Goal: Task Accomplishment & Management: Manage account settings

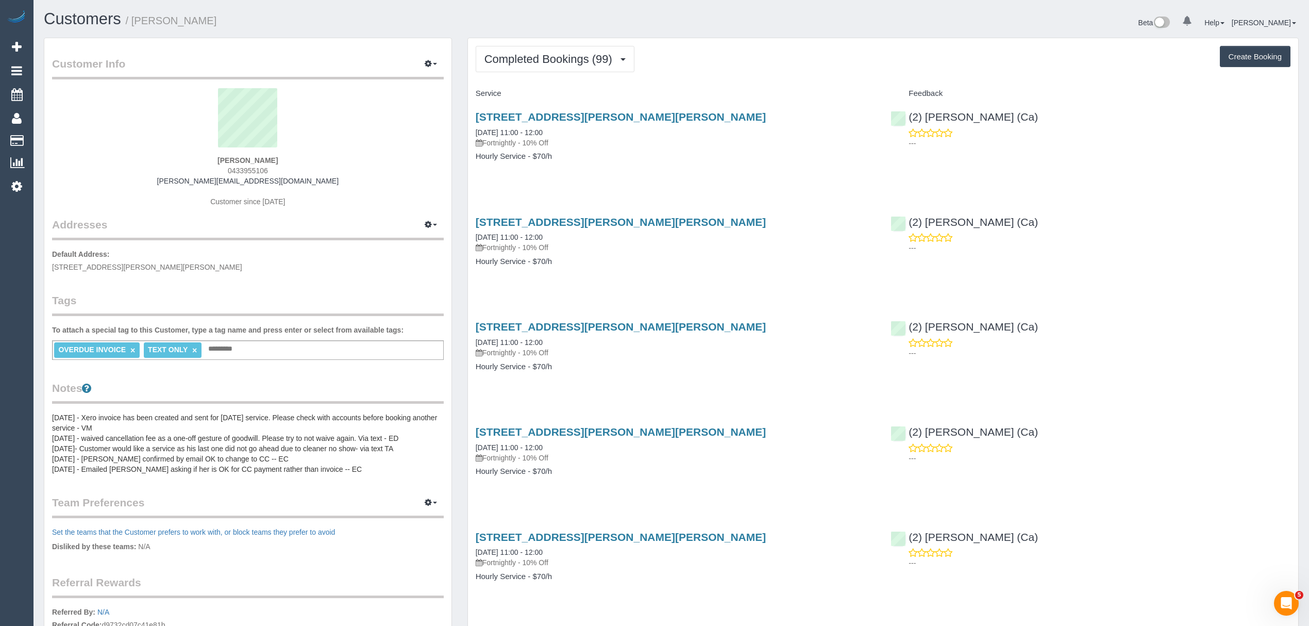
click at [613, 106] on div "Unit 1/20-24 Kendall St, Preston, VIC 3072 02/07/2025 11:00 - 12:00 Fortnightly…" at bounding box center [675, 141] width 415 height 79
click at [605, 110] on div "Unit 1/20-24 Kendall St, Preston, VIC 3072 02/07/2025 11:00 - 12:00 Fortnightly…" at bounding box center [675, 141] width 415 height 79
click at [600, 112] on link "Unit 1/20-24 Kendall St, Preston, VIC 3072" at bounding box center [621, 117] width 291 height 12
drag, startPoint x: 295, startPoint y: 182, endPoint x: 203, endPoint y: 182, distance: 91.7
click at [203, 182] on div "Nathan Liascos 0433955106 nathan@3ravens.com.au Customer since 2019" at bounding box center [248, 152] width 392 height 129
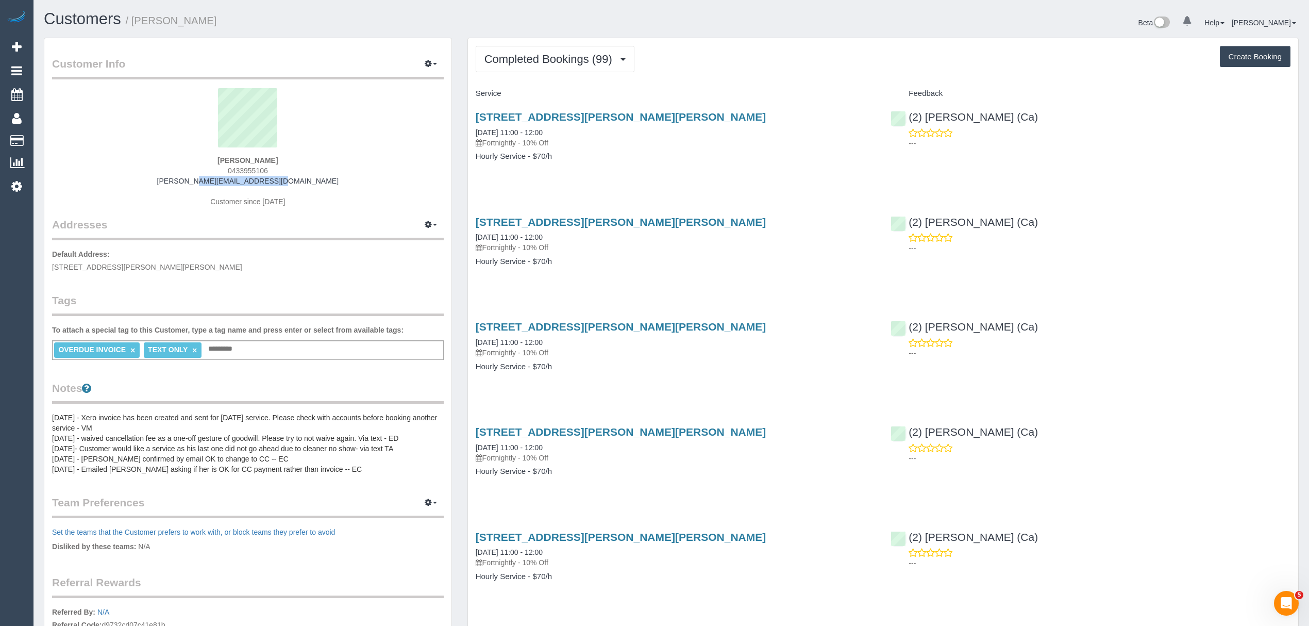
copy link "nathan@3ravens.com.au"
drag, startPoint x: 289, startPoint y: 157, endPoint x: 213, endPoint y: 162, distance: 75.9
click at [213, 162] on div "Nathan Liascos 0433955106 nathan@3ravens.com.au Customer since 2019" at bounding box center [248, 152] width 392 height 129
copy strong "Nathan Liascos"
click at [62, 133] on link "Customers" at bounding box center [97, 140] width 129 height 21
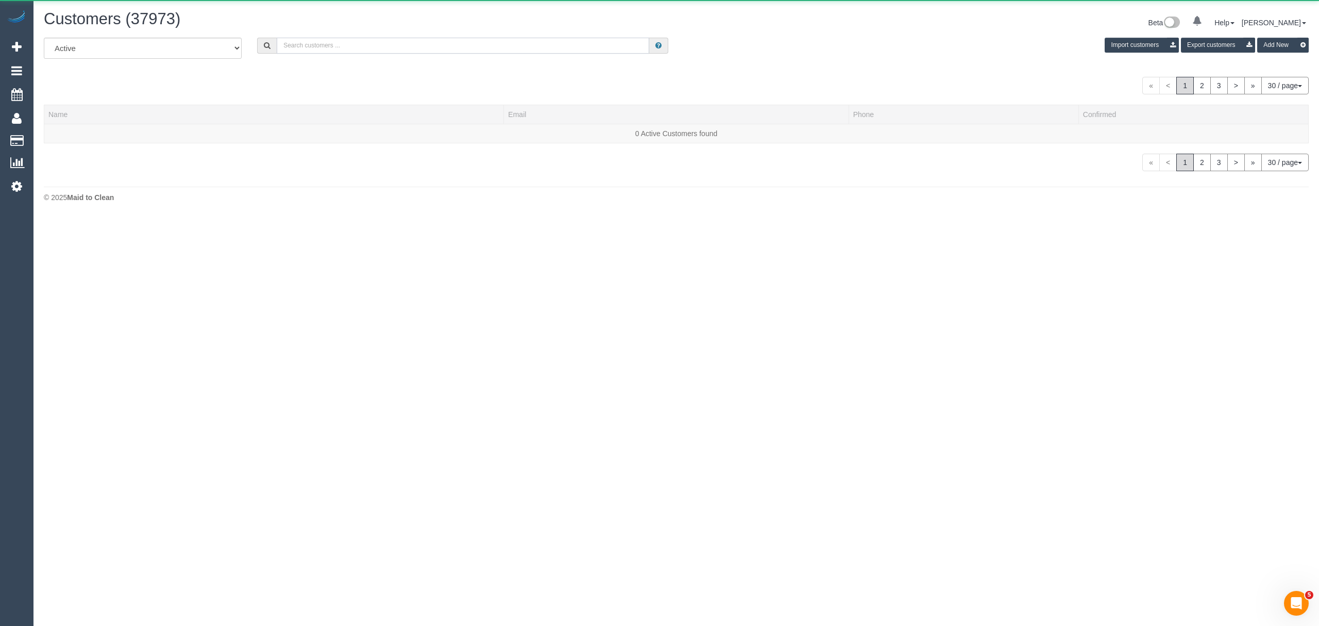
drag, startPoint x: 313, startPoint y: 49, endPoint x: 324, endPoint y: 37, distance: 16.1
click at [313, 49] on input "text" at bounding box center [463, 46] width 373 height 16
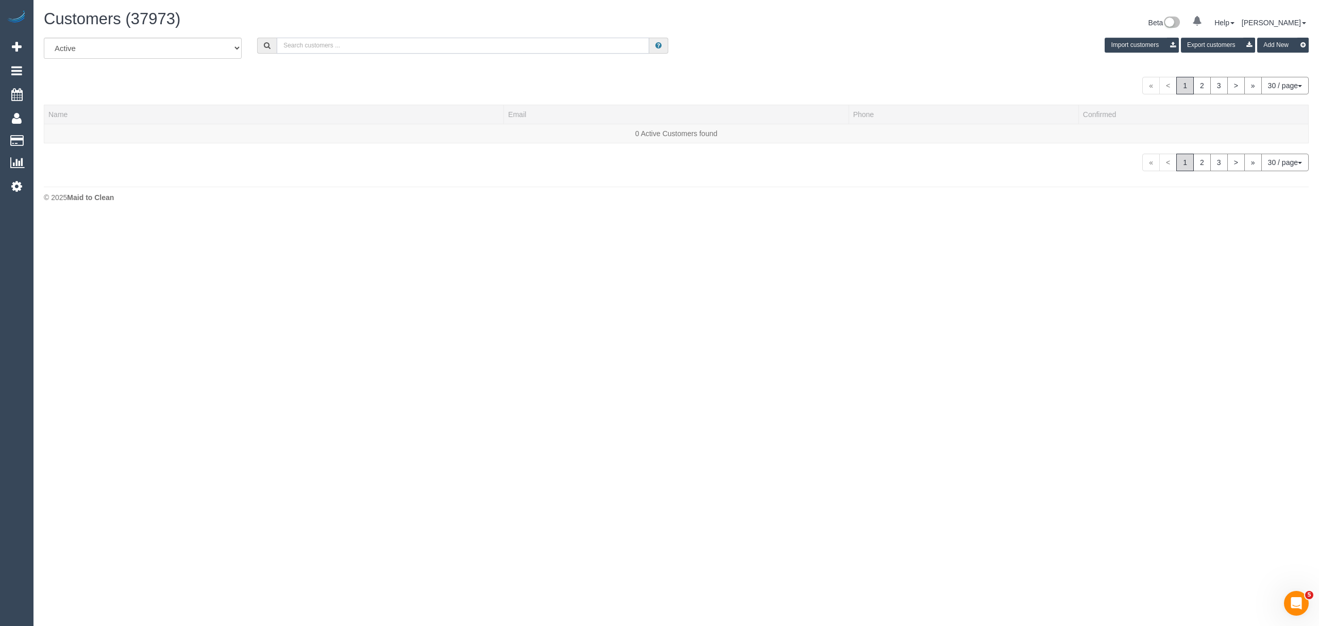
paste input "Nathan Liascos"
type input "Nathan Liascos"
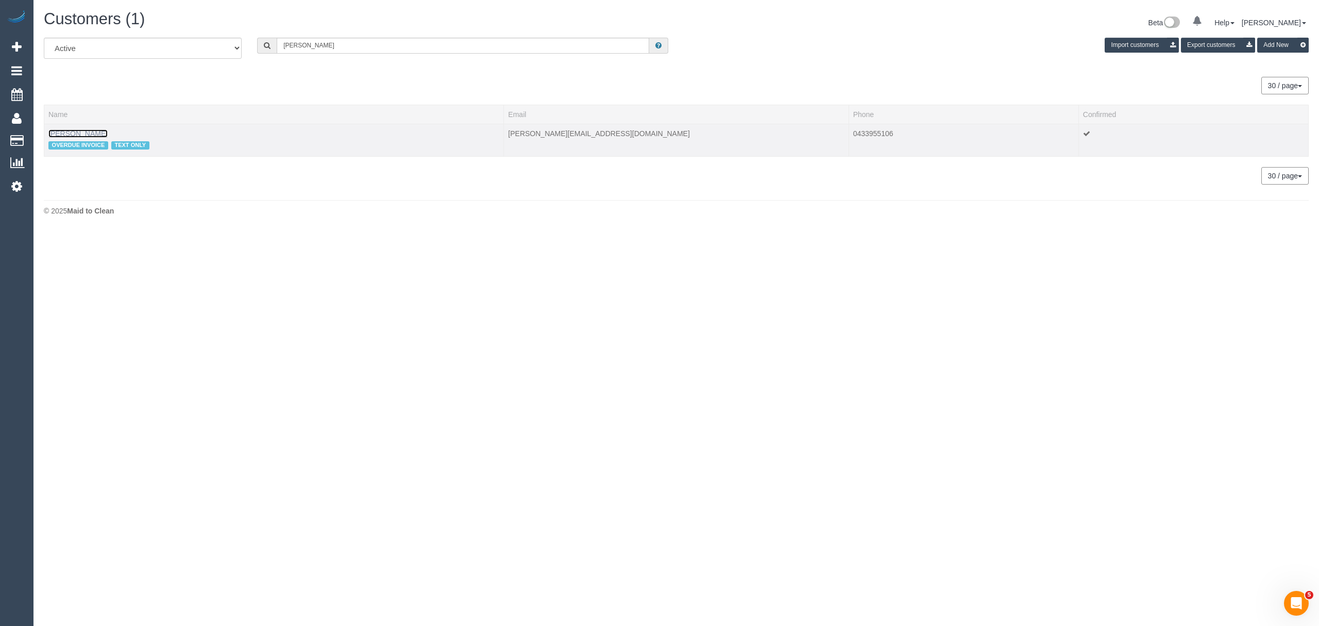
click at [94, 129] on link "Nathan Liascos" at bounding box center [77, 133] width 59 height 8
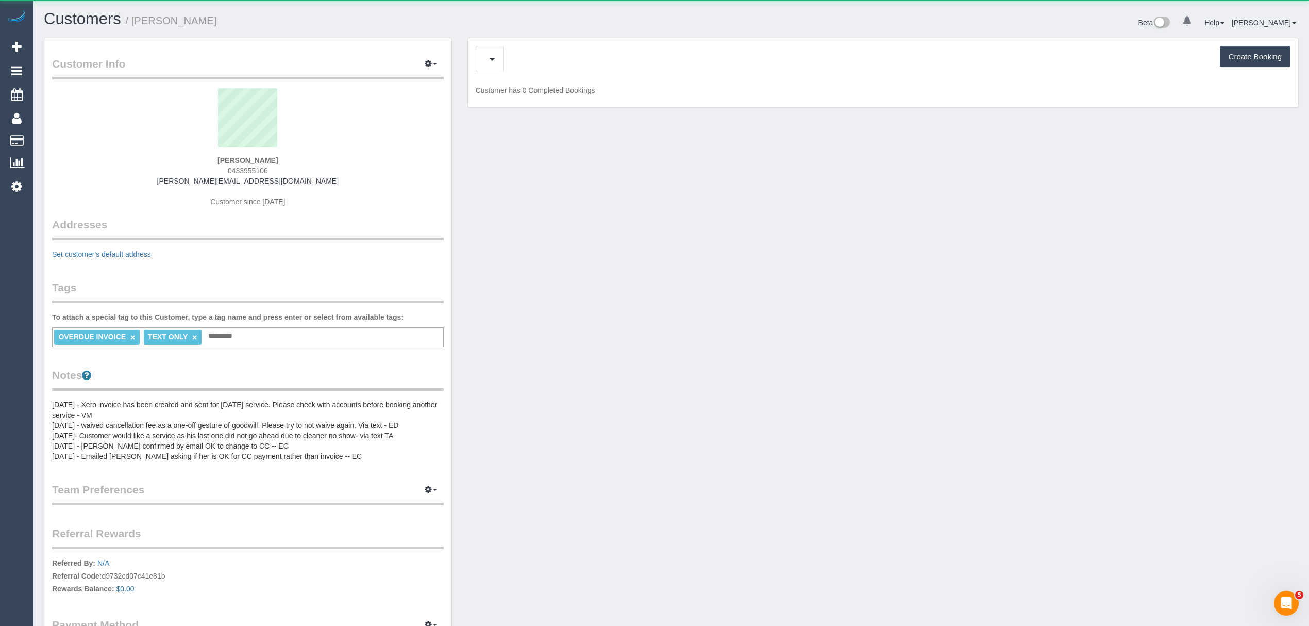
drag, startPoint x: 599, startPoint y: 128, endPoint x: 508, endPoint y: 132, distance: 91.3
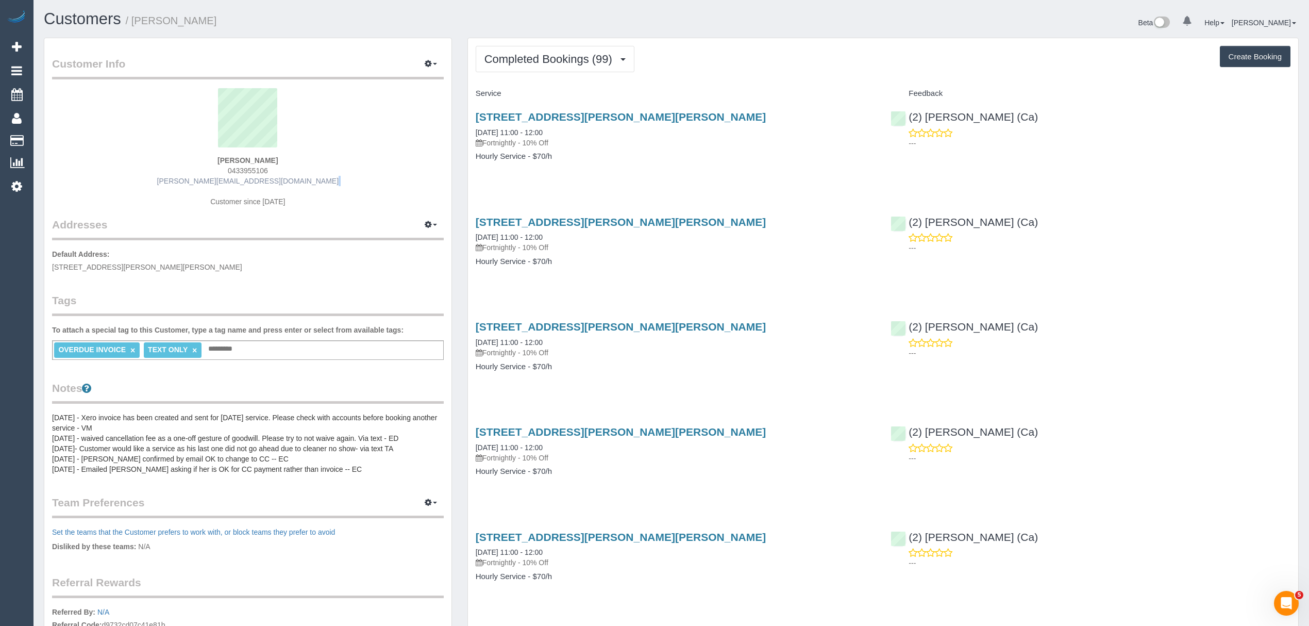
drag, startPoint x: 202, startPoint y: 186, endPoint x: 288, endPoint y: 180, distance: 85.7
click at [288, 180] on div "Nathan Liascos 0433955106 nathan@3ravens.com.au Customer since 2019" at bounding box center [248, 152] width 392 height 129
click at [296, 178] on div "Nathan Liascos 0433955106 nathan@3ravens.com.au Customer since 2019" at bounding box center [248, 152] width 392 height 129
drag, startPoint x: 296, startPoint y: 178, endPoint x: 208, endPoint y: 184, distance: 87.9
click at [208, 184] on div "Nathan Liascos 0433955106 nathan@3ravens.com.au Customer since 2019" at bounding box center [248, 152] width 392 height 129
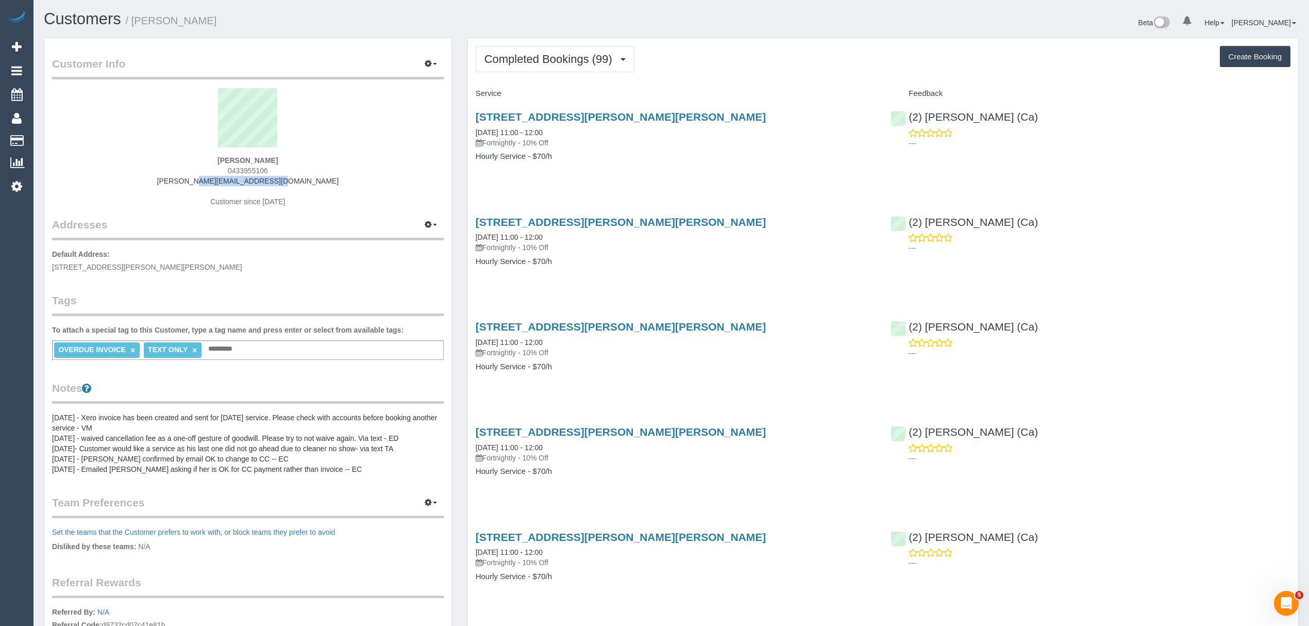
copy link "[PERSON_NAME][EMAIL_ADDRESS][DOMAIN_NAME]"
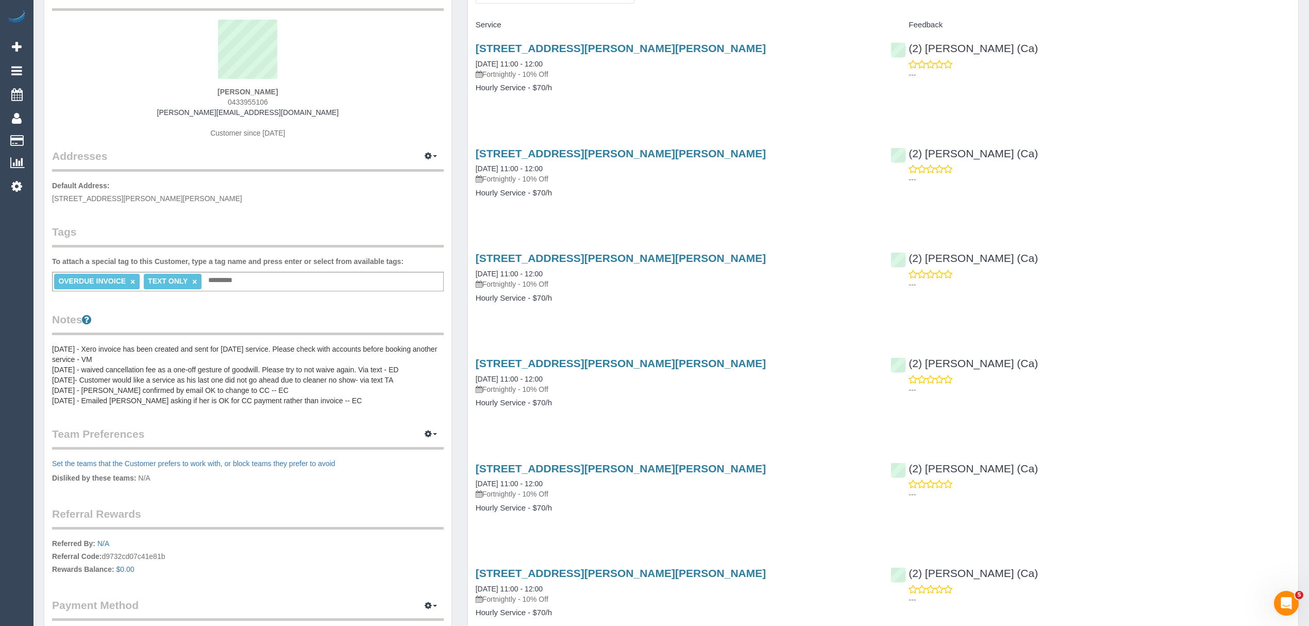
click at [144, 387] on pre "27/5/25 - Xero invoice has been created and sent for 7/5/25 service. Please che…" at bounding box center [248, 375] width 392 height 62
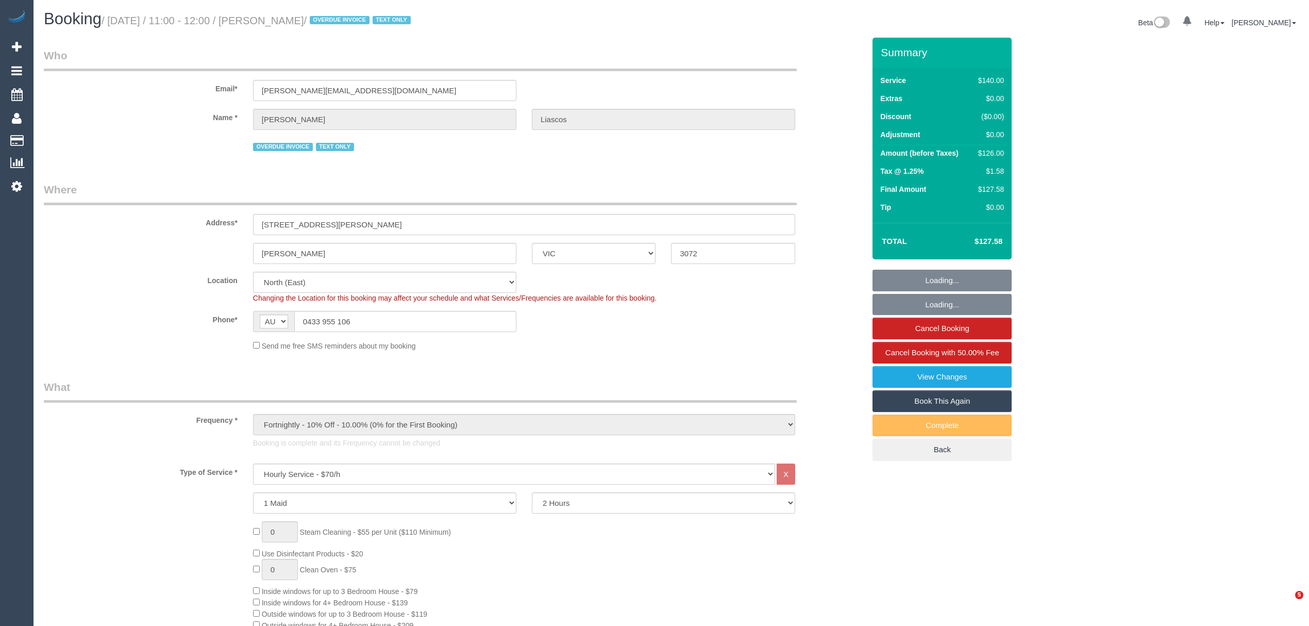
select select "VIC"
select select "string:check"
select select "number:32"
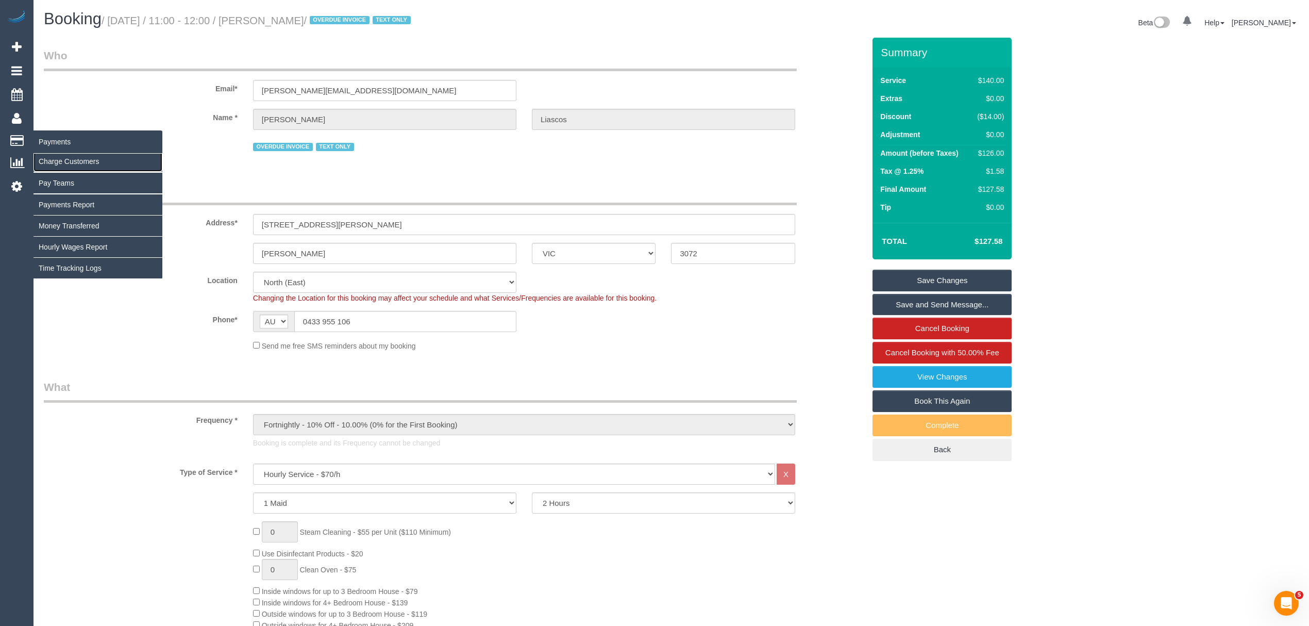
click at [59, 155] on link "Charge Customers" at bounding box center [97, 161] width 129 height 21
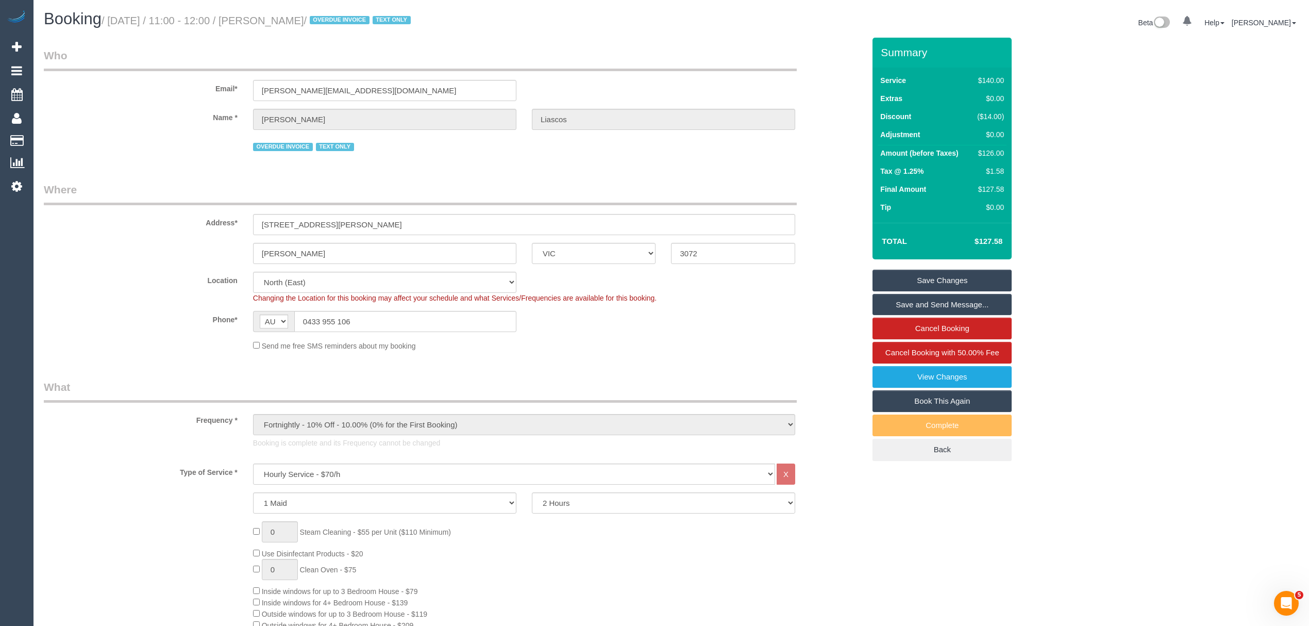
select select
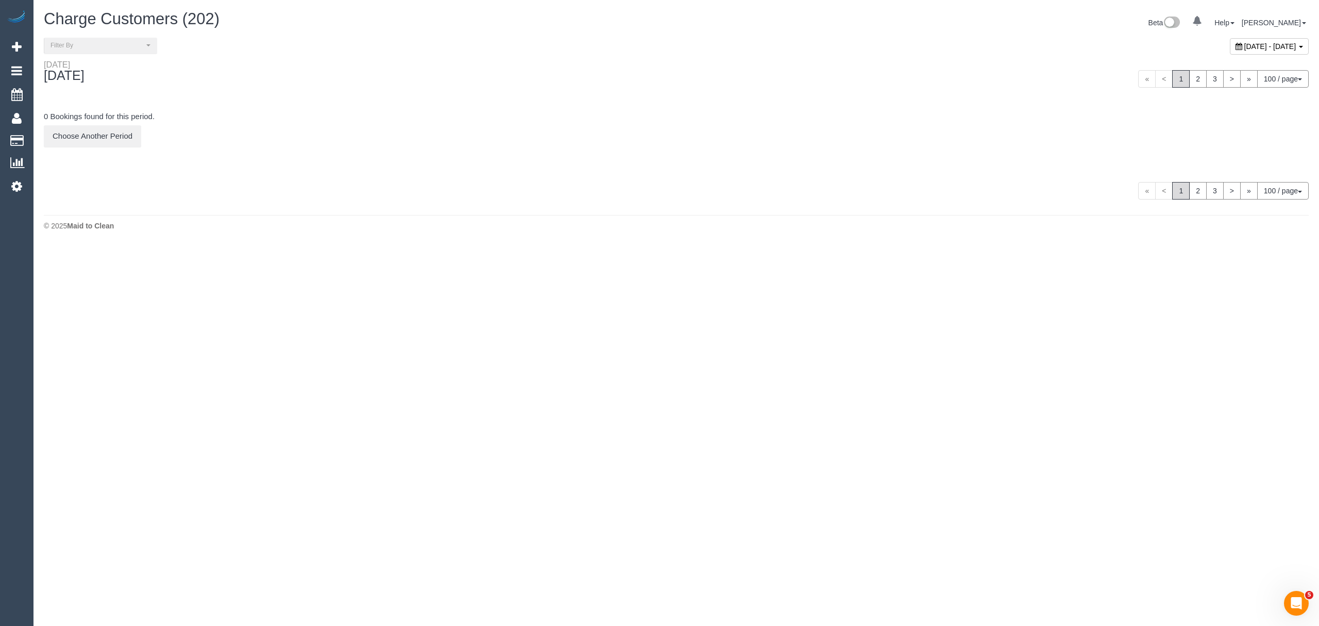
click at [1245, 46] on span "October 06, 2025 - October 06, 2025" at bounding box center [1271, 46] width 52 height 8
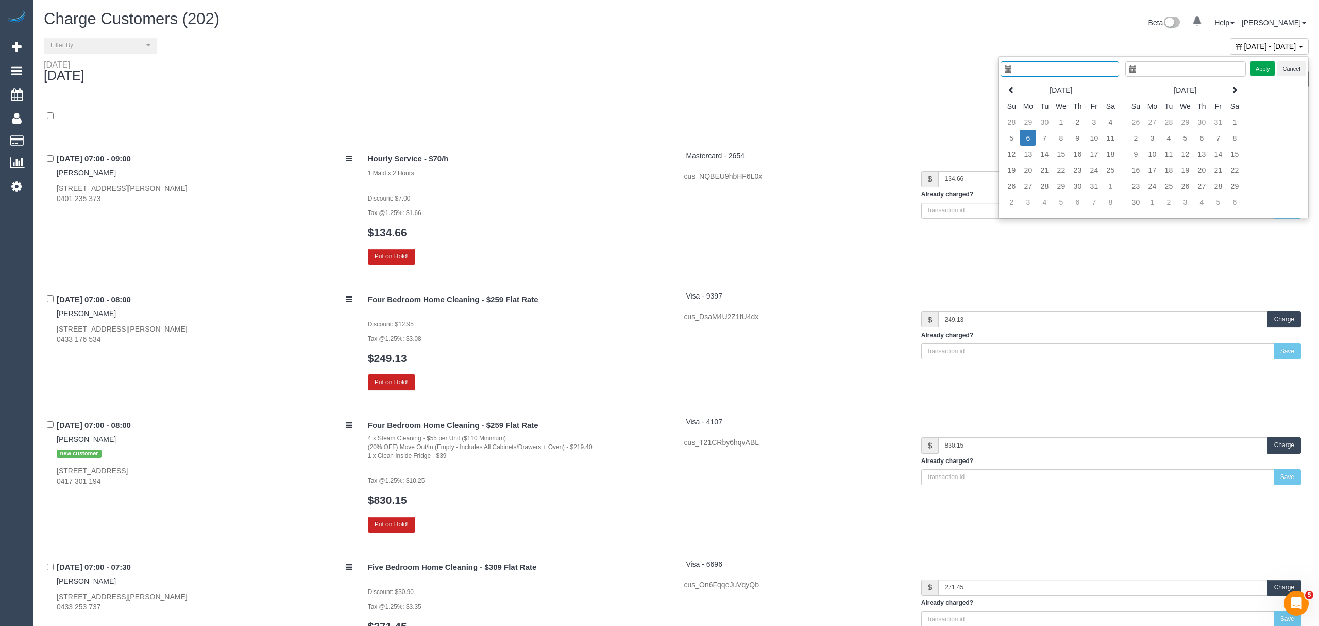
type input "**********"
click at [1002, 93] on icon at bounding box center [1001, 89] width 7 height 7
type input "**********"
click at [1031, 142] on td "9" at bounding box center [1034, 138] width 16 height 16
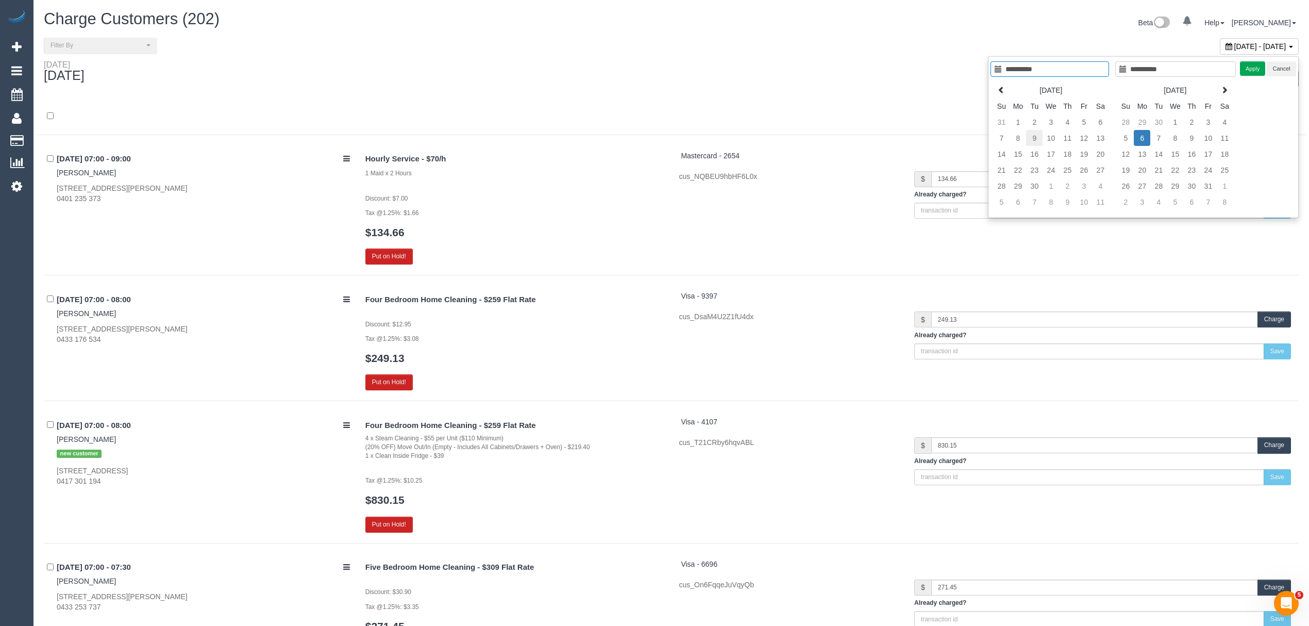
type input "**********"
click at [1031, 142] on td "9" at bounding box center [1034, 138] width 16 height 16
type input "**********"
click at [1253, 71] on button "Apply" at bounding box center [1253, 68] width 26 height 15
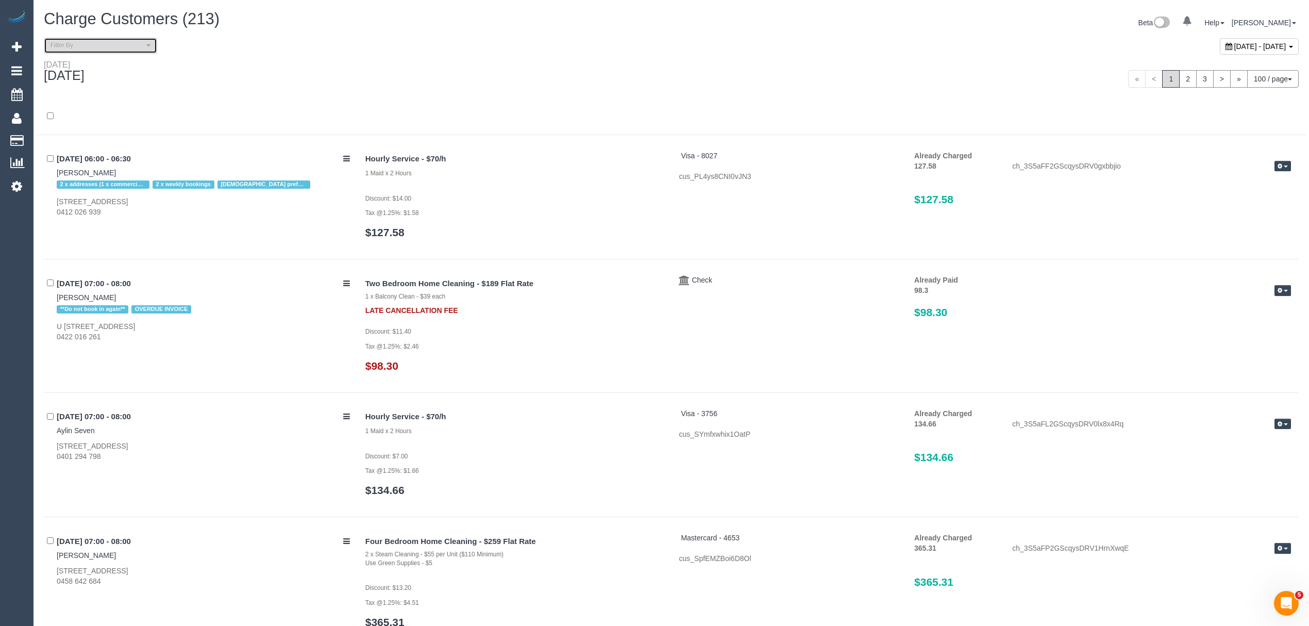
click at [125, 48] on span "Filter By" at bounding box center [97, 45] width 93 height 9
click at [77, 105] on span "Unpaid" at bounding box center [72, 103] width 23 height 10
click at [83, 174] on link "Check" at bounding box center [100, 178] width 112 height 13
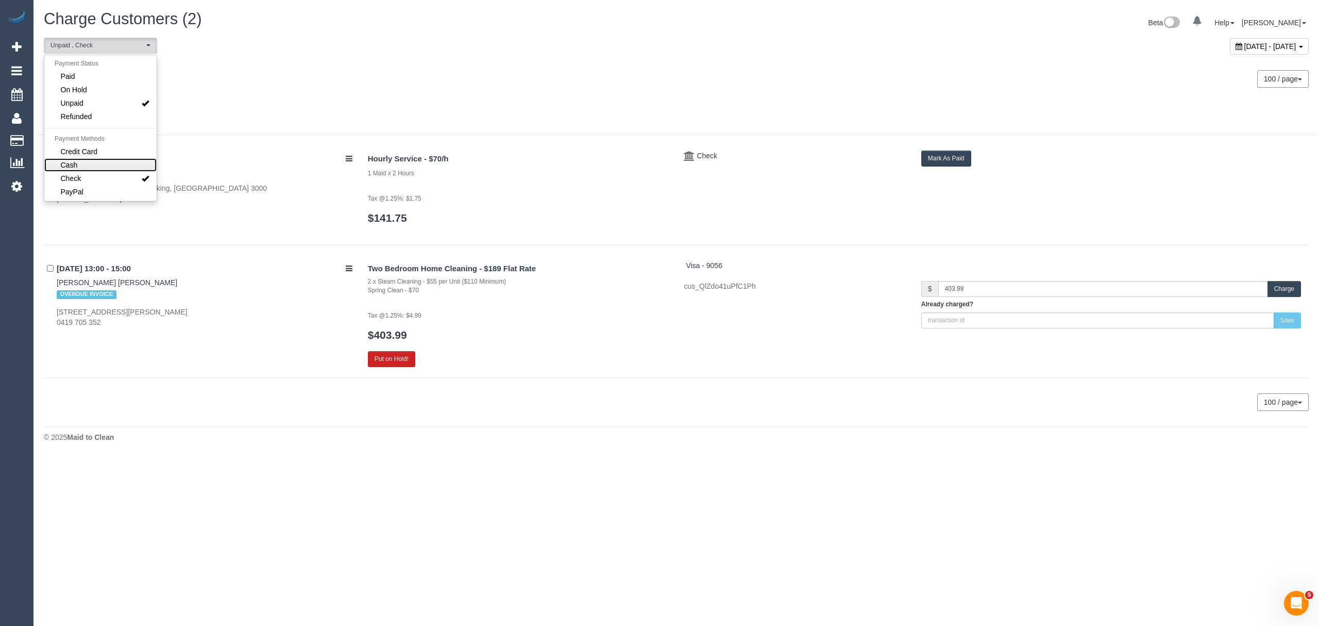
click at [83, 171] on link "Cash" at bounding box center [100, 164] width 112 height 13
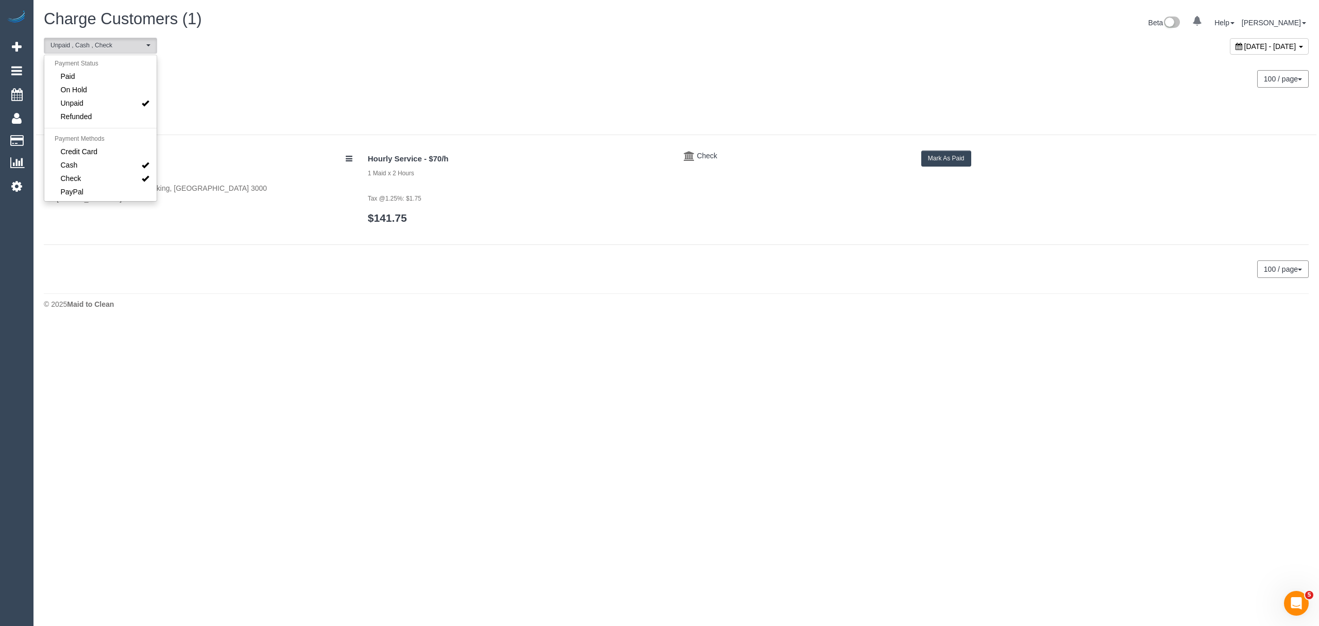
click at [250, 108] on div at bounding box center [676, 121] width 1281 height 27
click at [67, 59] on div "**********" at bounding box center [676, 49] width 1281 height 22
click at [71, 44] on span "Unpaid , Cash , Check" at bounding box center [97, 45] width 93 height 9
drag, startPoint x: 80, startPoint y: 151, endPoint x: 310, endPoint y: 134, distance: 230.5
click at [81, 151] on span "Credit Card" at bounding box center [79, 151] width 37 height 10
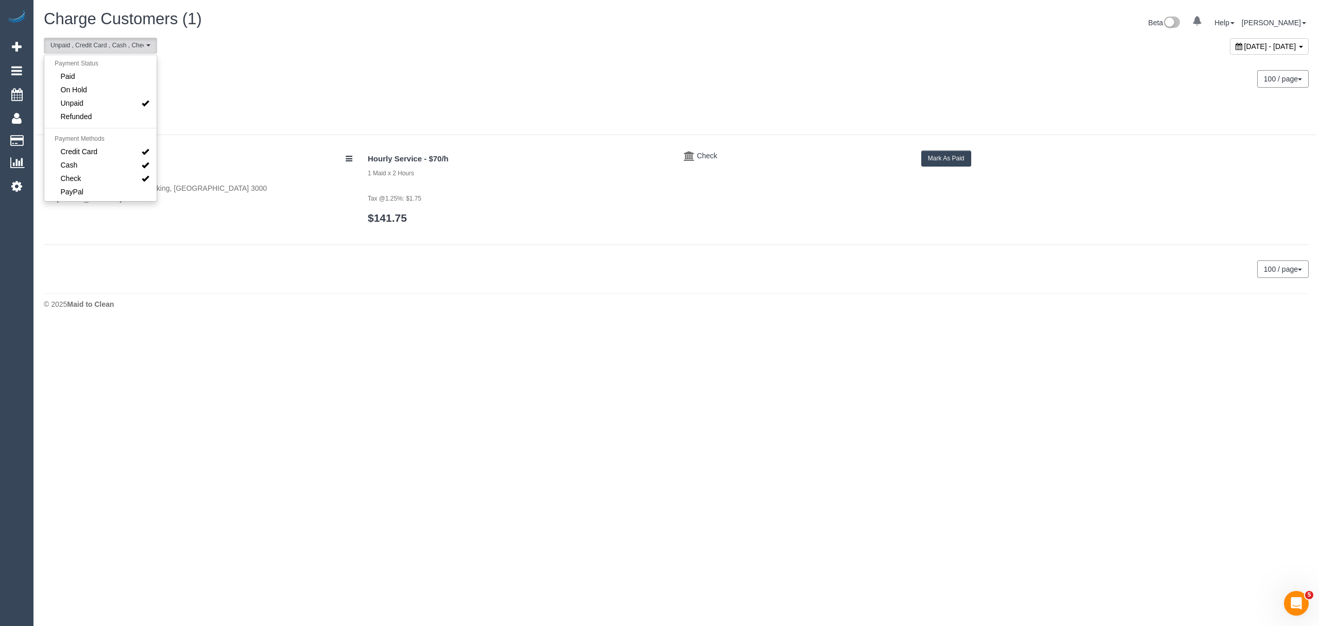
click at [357, 136] on div "Tuesday September 09, 2025 100 / page 10 / page 20 / page 30 / page 40 / page 5…" at bounding box center [676, 152] width 1265 height 185
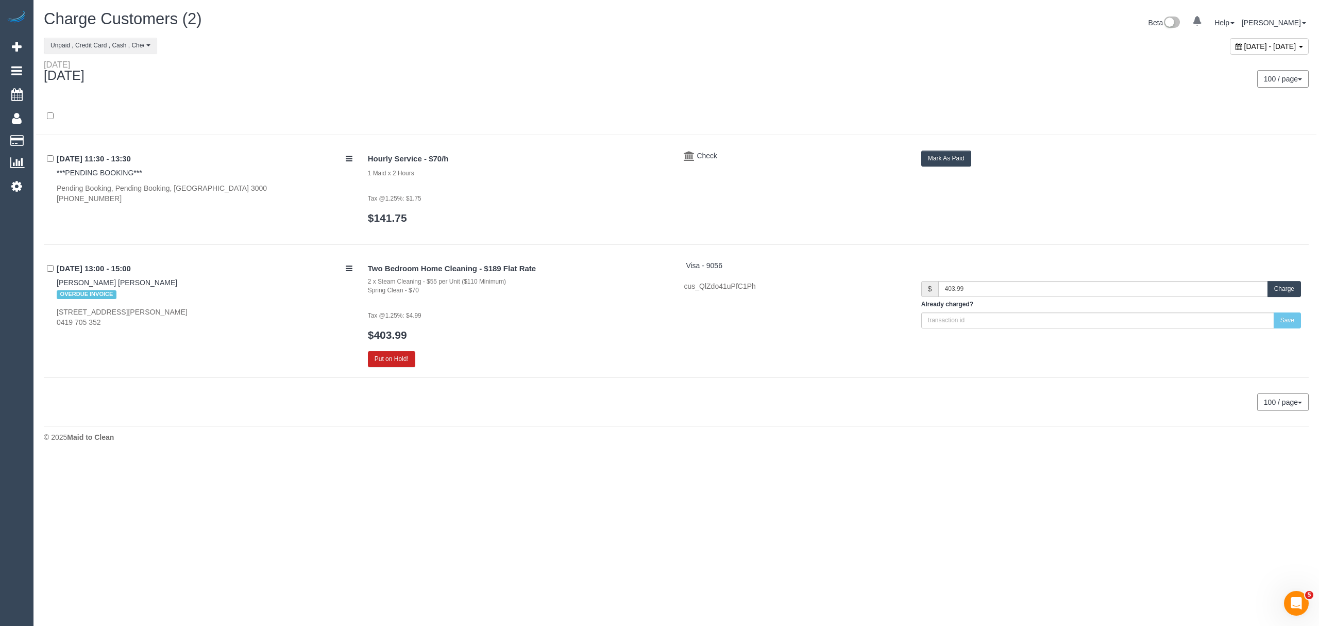
click at [1272, 287] on button "Charge" at bounding box center [1284, 289] width 33 height 16
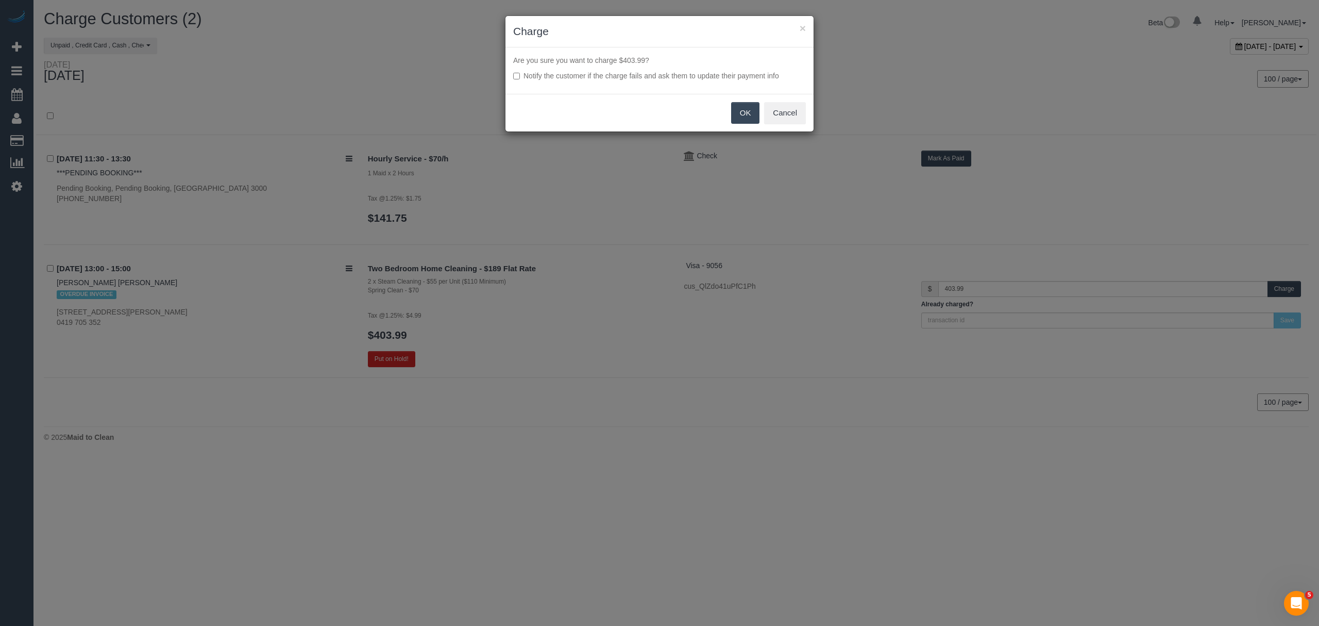
click at [745, 119] on button "OK" at bounding box center [745, 113] width 29 height 22
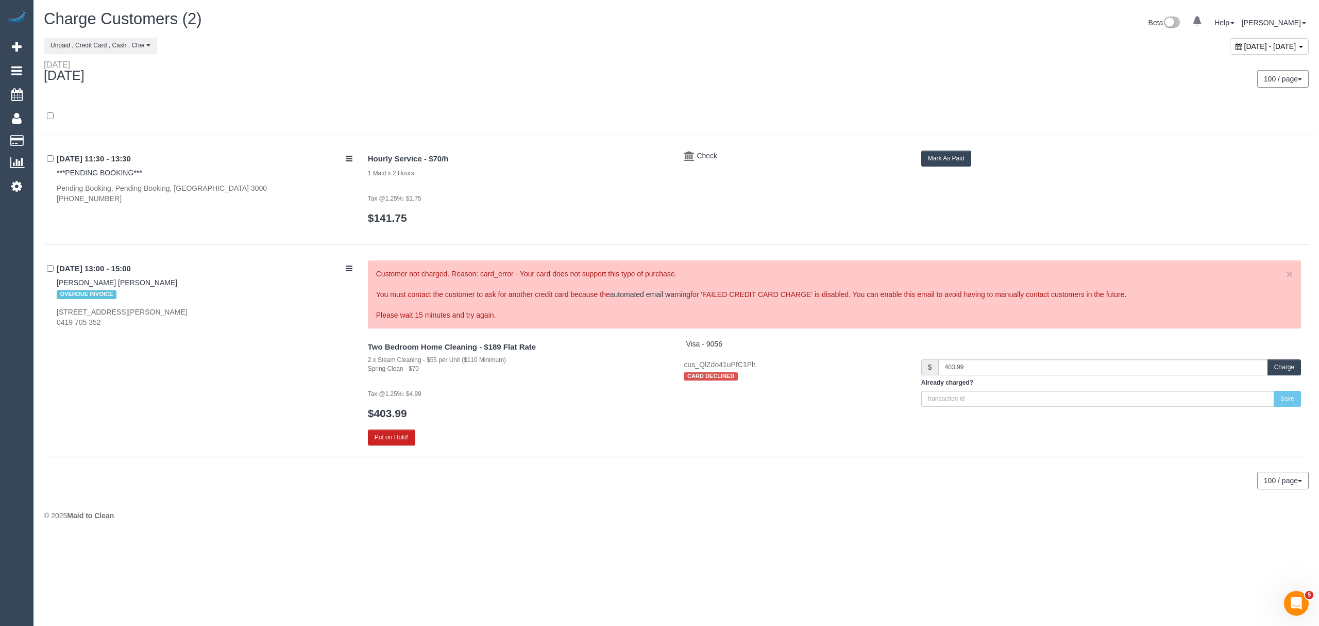
drag, startPoint x: 140, startPoint y: 280, endPoint x: 55, endPoint y: 281, distance: 85.6
click at [55, 281] on div "09/09/2025 13:00 - 15:00 Natalie Garcia de Heer OVERDUE INVOICE Unit 7/10-12 Id…" at bounding box center [202, 293] width 316 height 67
copy link "[PERSON_NAME] [PERSON_NAME]"
click at [165, 381] on div "09/09/2025 13:00 - 15:00 Natalie Garcia de Heer OVERDUE INVOICE Unit 7/10-12 Id…" at bounding box center [676, 358] width 1265 height 196
drag, startPoint x: 46, startPoint y: 278, endPoint x: 153, endPoint y: 284, distance: 106.9
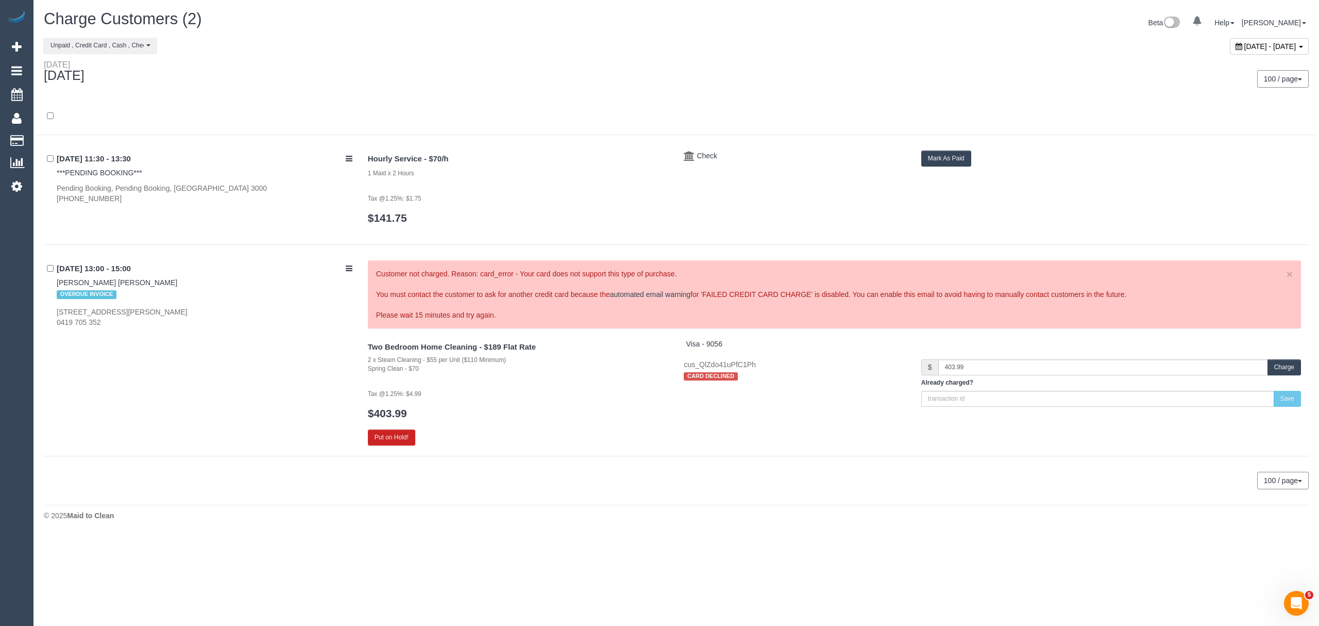
click at [153, 284] on div "09/09/2025 13:00 - 15:00 Natalie Garcia de Heer OVERDUE INVOICE Unit 7/10-12 Id…" at bounding box center [202, 293] width 316 height 67
copy link "[PERSON_NAME] [PERSON_NAME]"
click at [704, 345] on span "Visa - 9056" at bounding box center [704, 344] width 37 height 8
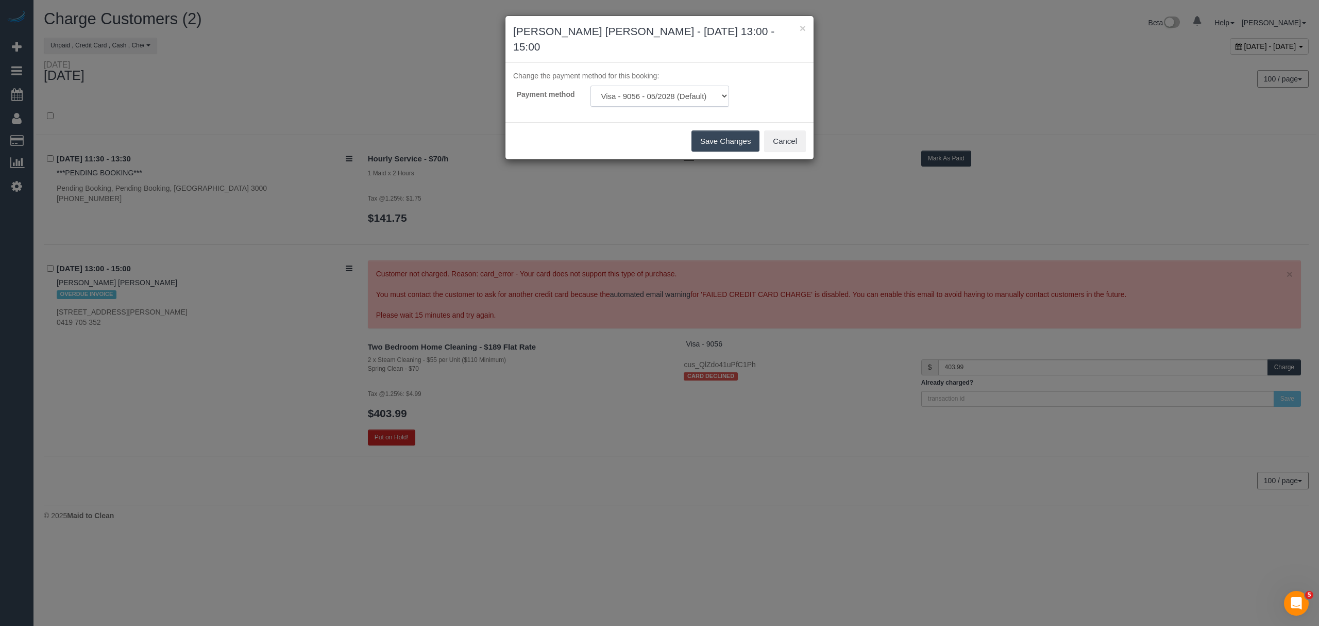
click at [656, 86] on select "Visa - 9056 - 05/2028 (Default) Add Credit Card ─────────────── Cash Check Payp…" at bounding box center [660, 96] width 139 height 21
click at [533, 210] on div "× Natalie Garcia de Heer - 09/09/2025 13:00 - 15:00 Change the payment method f…" at bounding box center [659, 313] width 1319 height 626
click at [450, 351] on div "× Natalie Garcia de Heer - 09/09/2025 13:00 - 15:00 Change the payment method f…" at bounding box center [659, 313] width 1319 height 626
click at [782, 130] on button "Cancel" at bounding box center [785, 141] width 42 height 22
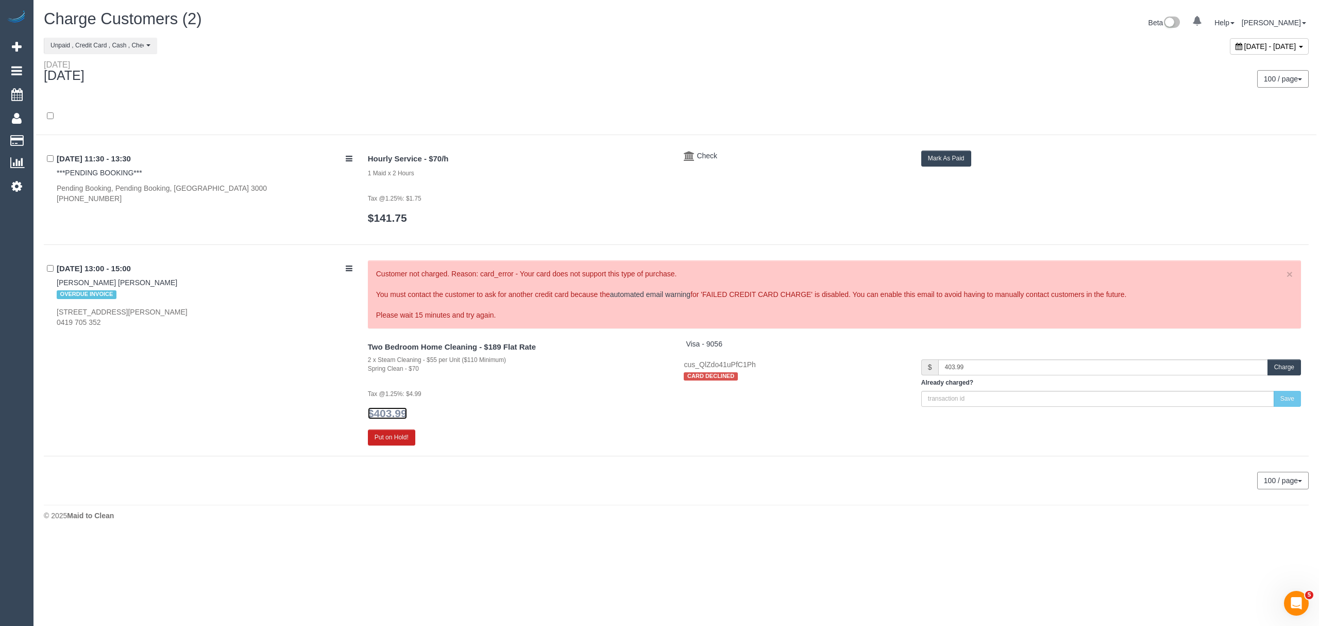
click at [395, 408] on link "$403.99" at bounding box center [387, 413] width 39 height 12
click at [95, 279] on link "[PERSON_NAME] [PERSON_NAME]" at bounding box center [117, 282] width 121 height 8
click at [102, 47] on span "Unpaid , Credit Card , Cash , Check" at bounding box center [97, 45] width 93 height 9
click at [91, 73] on link "Paid" at bounding box center [100, 76] width 112 height 13
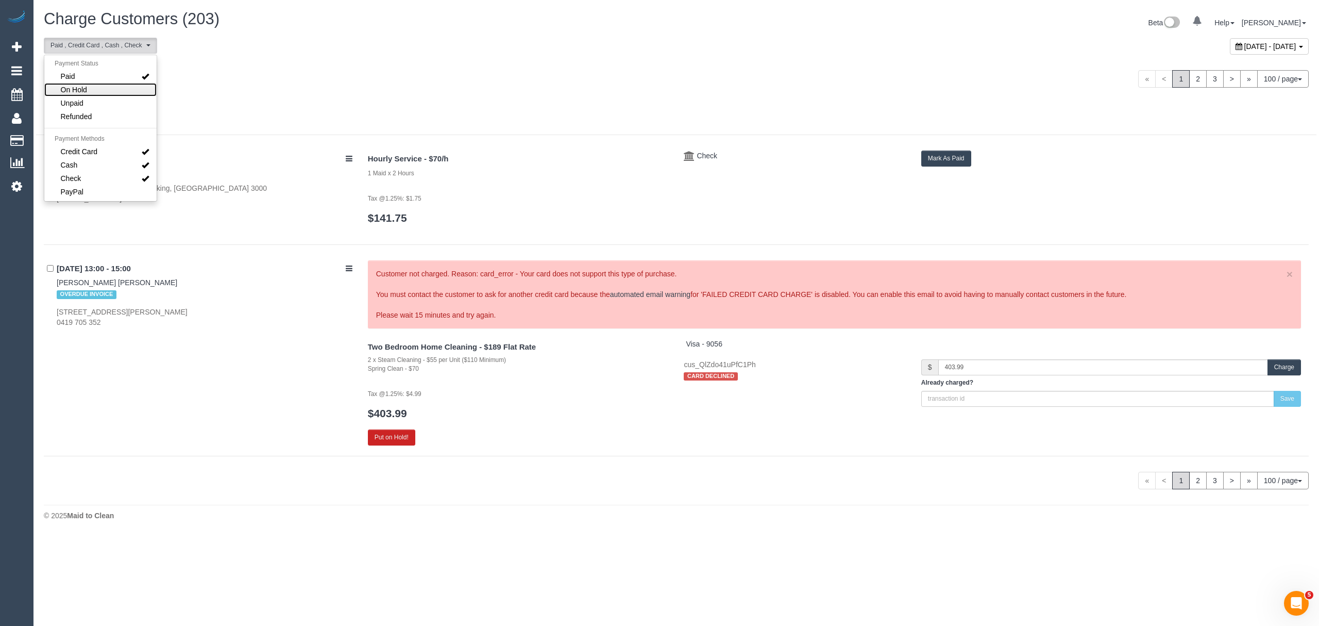
click at [86, 93] on span "On Hold" at bounding box center [74, 90] width 26 height 10
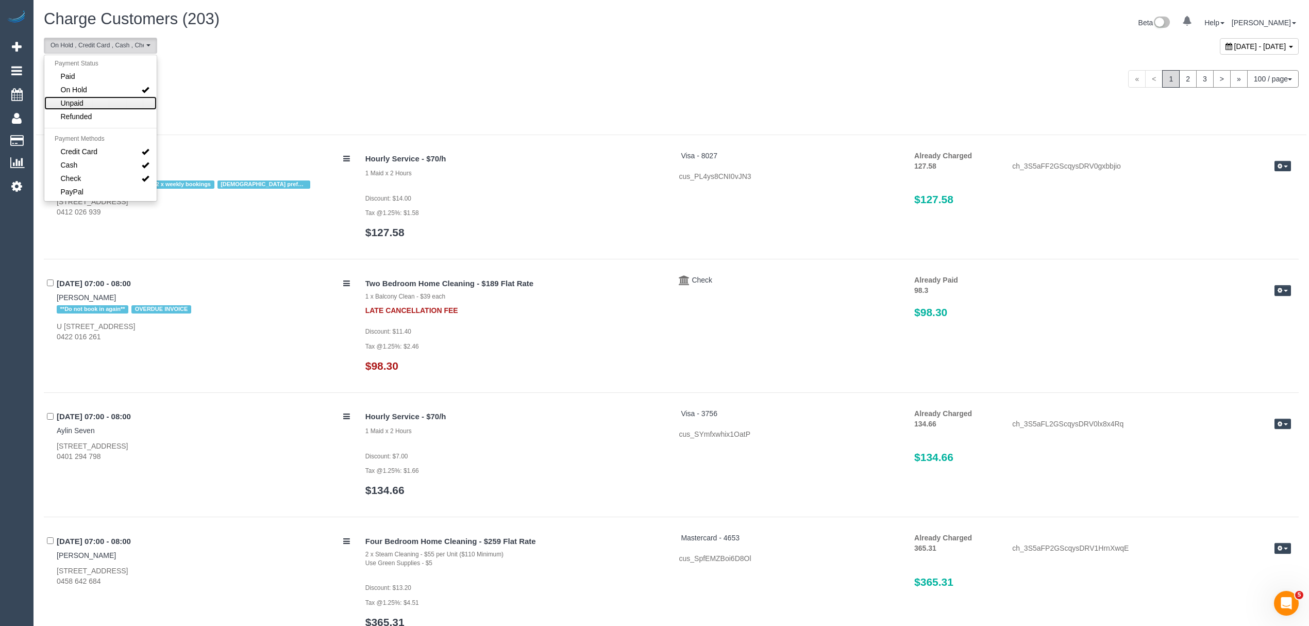
click at [78, 103] on span "Unpaid" at bounding box center [72, 103] width 23 height 10
select select "******"
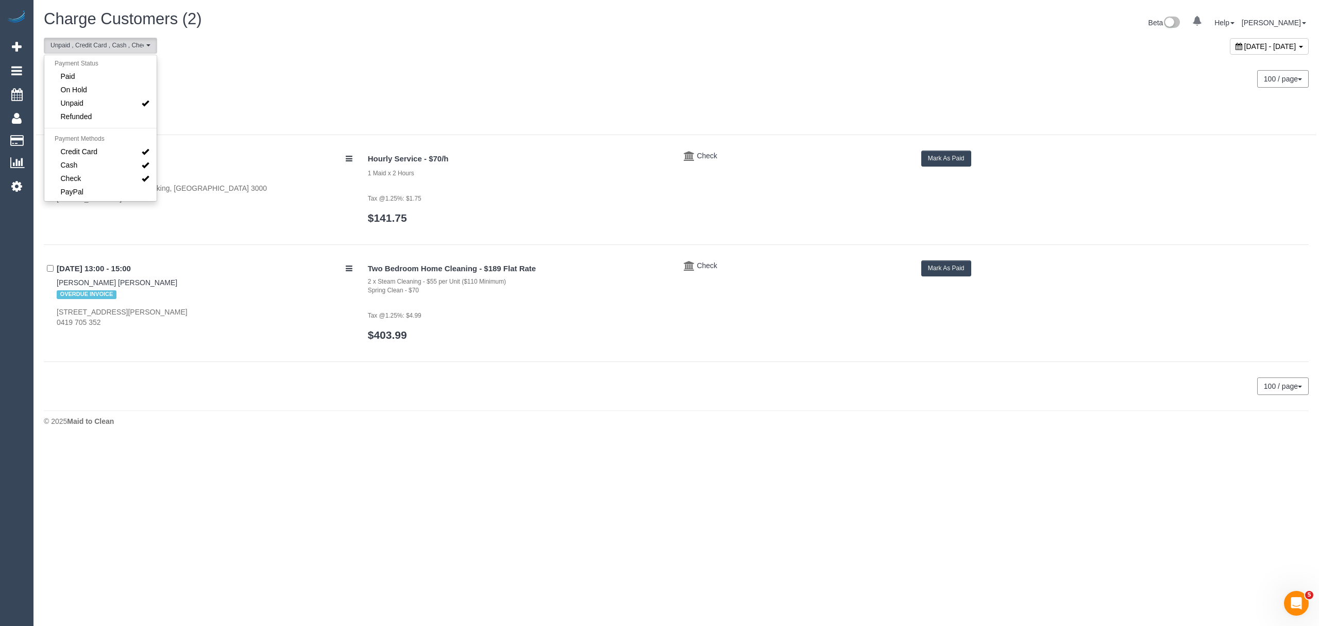
click at [811, 392] on div "100 / page 10 / page 20 / page 30 / page 40 / page 50 / page 100 / page" at bounding box center [676, 386] width 1265 height 18
click at [949, 279] on div "Two Bedroom Home Cleaning - $189 Flat Rate 2 x Steam Cleaning - $55 per Unit ($…" at bounding box center [834, 305] width 949 height 91
click at [949, 274] on button "Mark As Paid" at bounding box center [946, 268] width 50 height 16
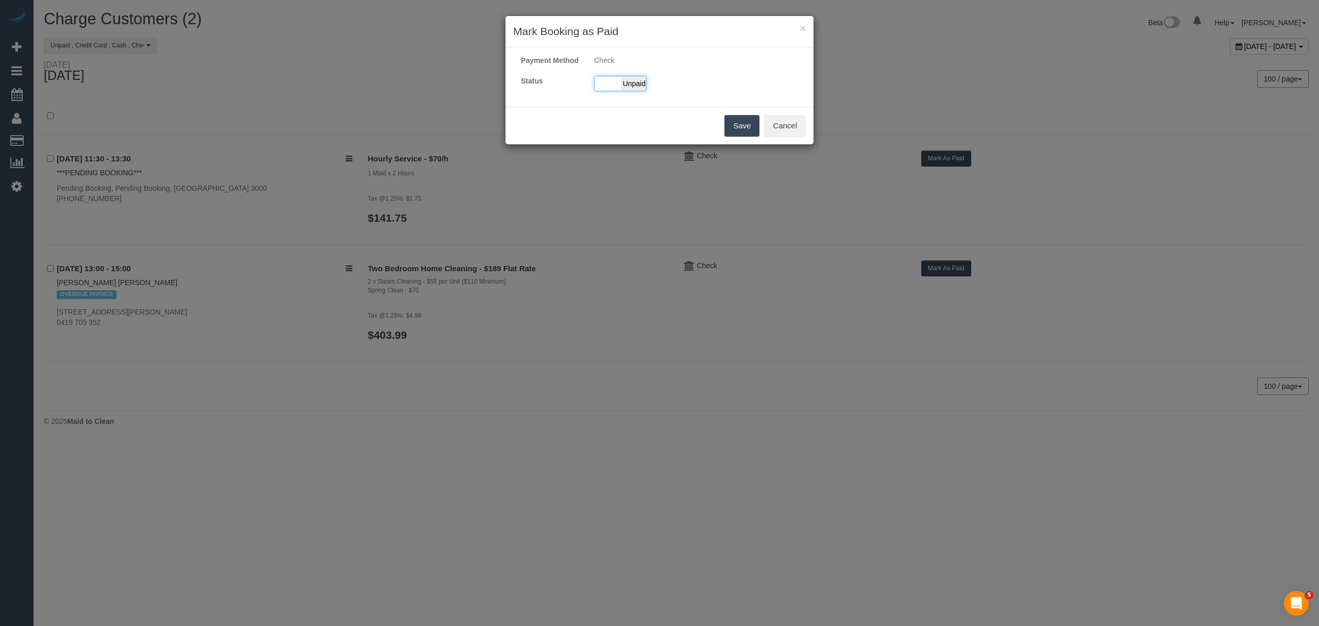
drag, startPoint x: 612, startPoint y: 99, endPoint x: 612, endPoint y: 106, distance: 7.2
click at [612, 91] on div "Paid Unpaid" at bounding box center [620, 83] width 53 height 15
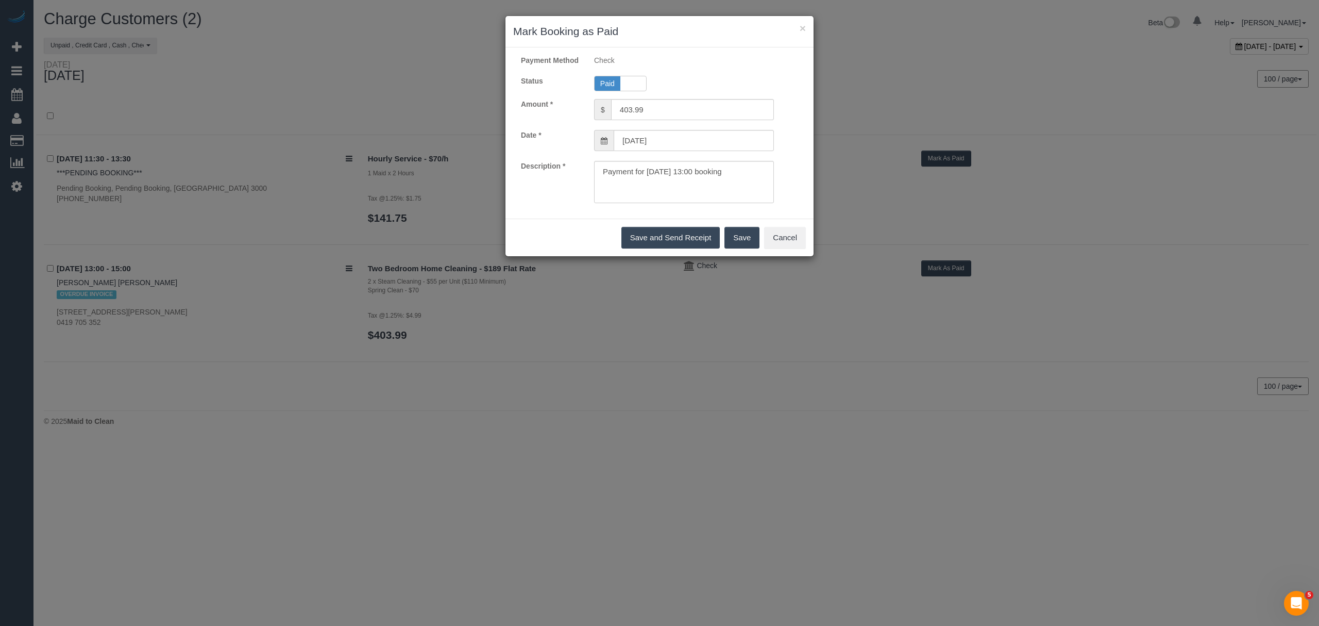
click at [742, 245] on button "Save" at bounding box center [742, 238] width 35 height 22
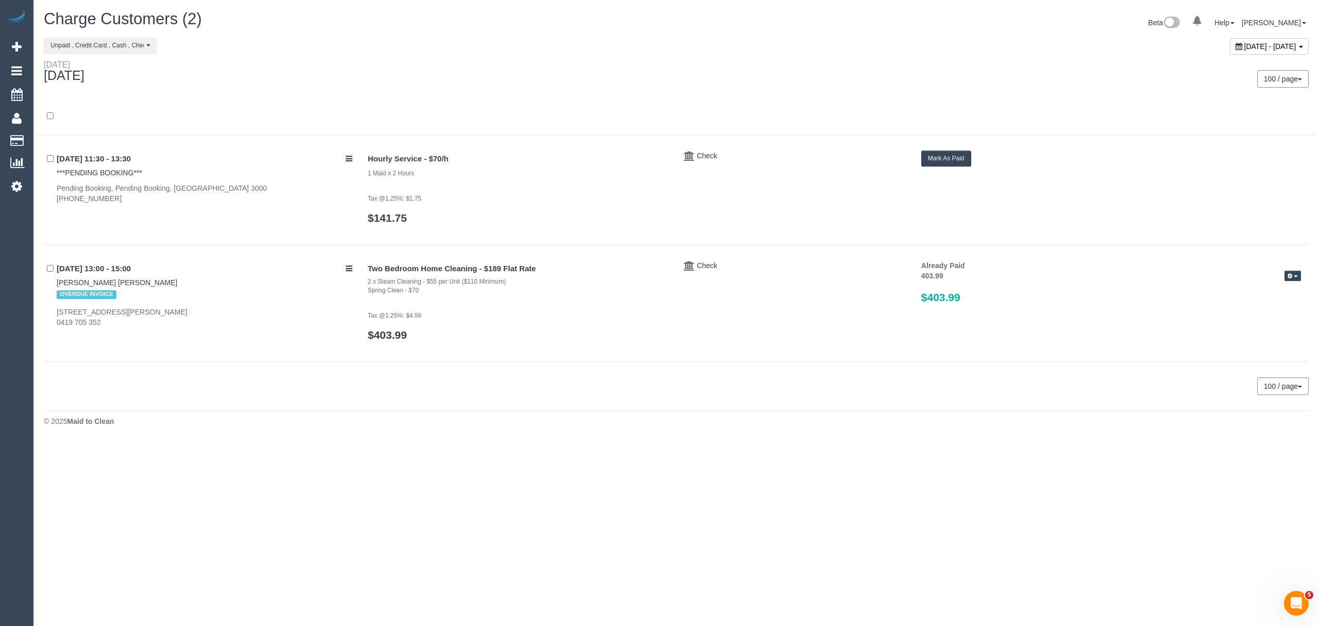
click at [1245, 49] on span "September 09, 2025 - September 09, 2025" at bounding box center [1271, 46] width 52 height 8
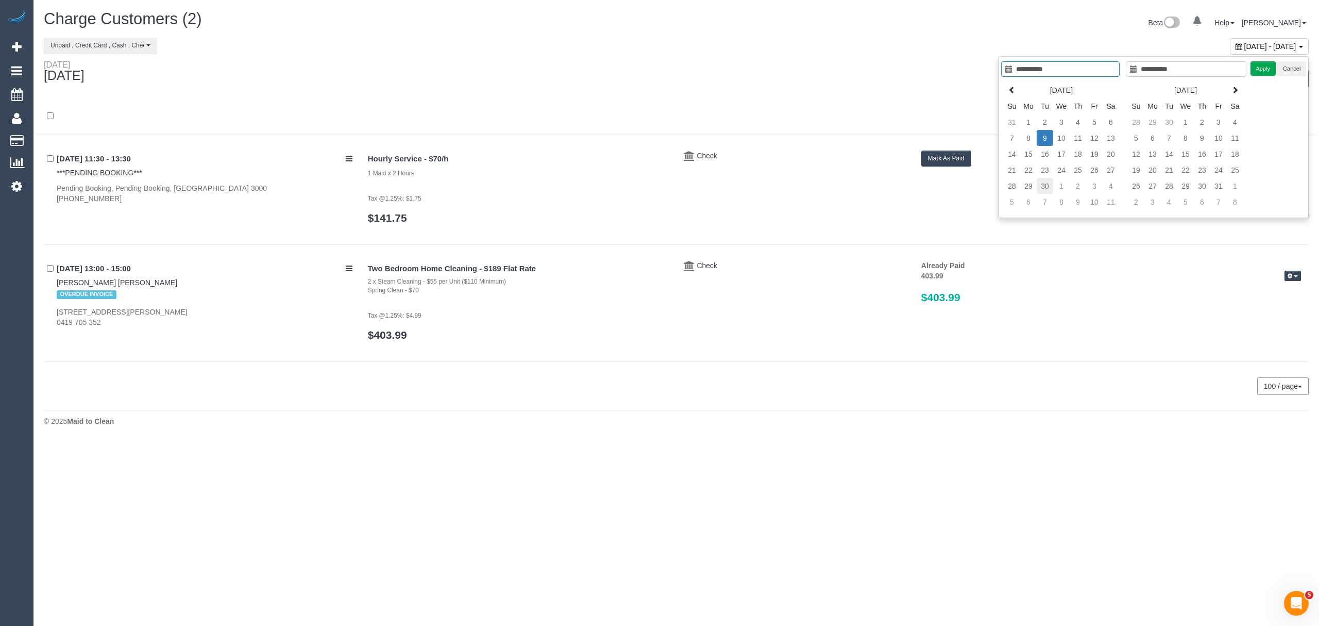
type input "**********"
click at [1042, 182] on td "30" at bounding box center [1045, 186] width 16 height 16
type input "**********"
click at [1042, 182] on td "30" at bounding box center [1045, 186] width 16 height 16
type input "**********"
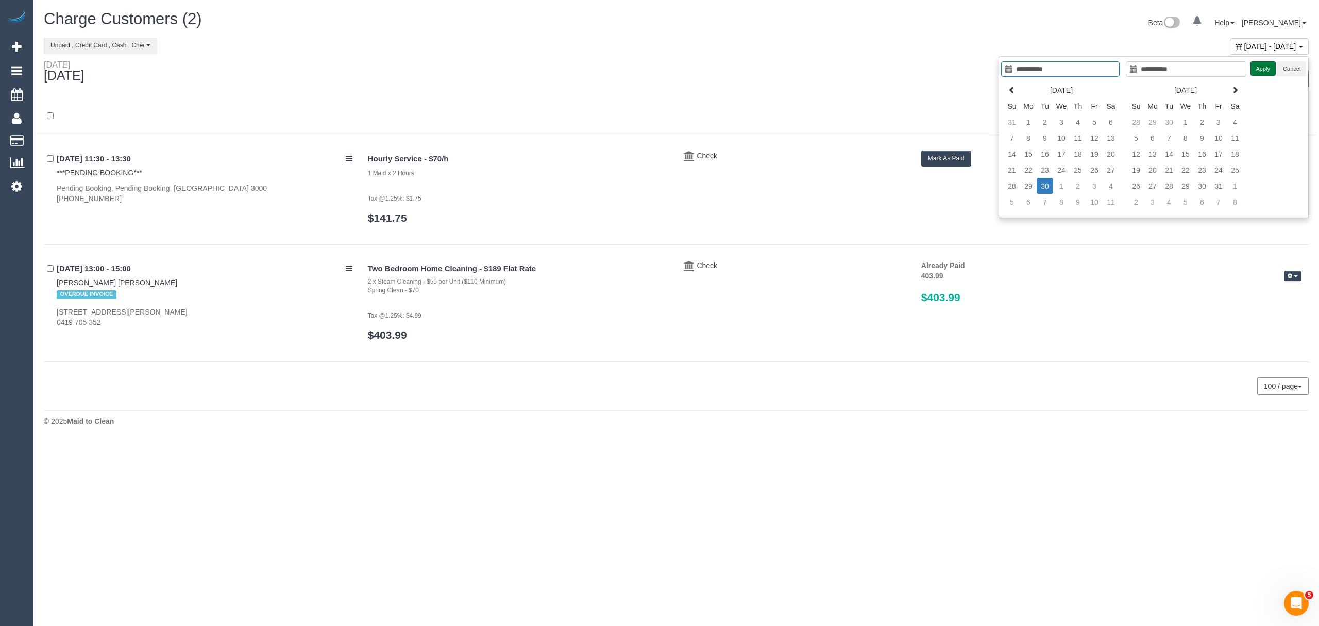
click at [1258, 62] on button "Apply" at bounding box center [1264, 68] width 26 height 15
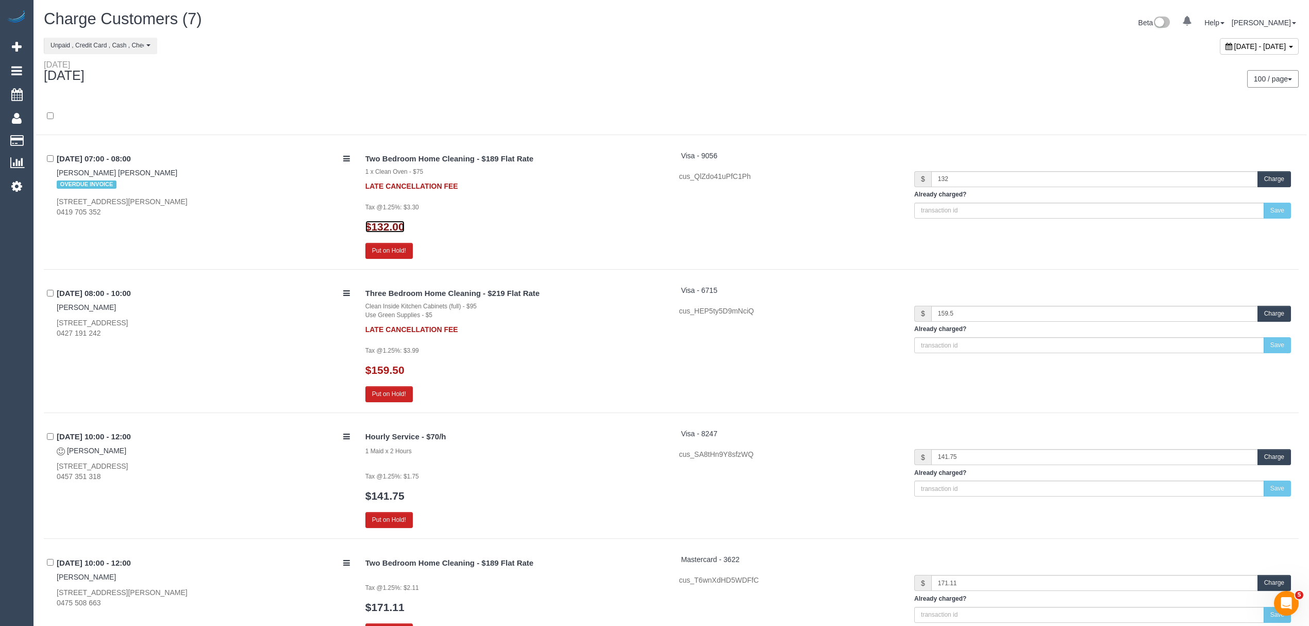
click at [378, 223] on link "$132.00" at bounding box center [384, 227] width 39 height 12
click at [90, 42] on span "Unpaid , Credit Card , Cash , Check" at bounding box center [97, 45] width 93 height 9
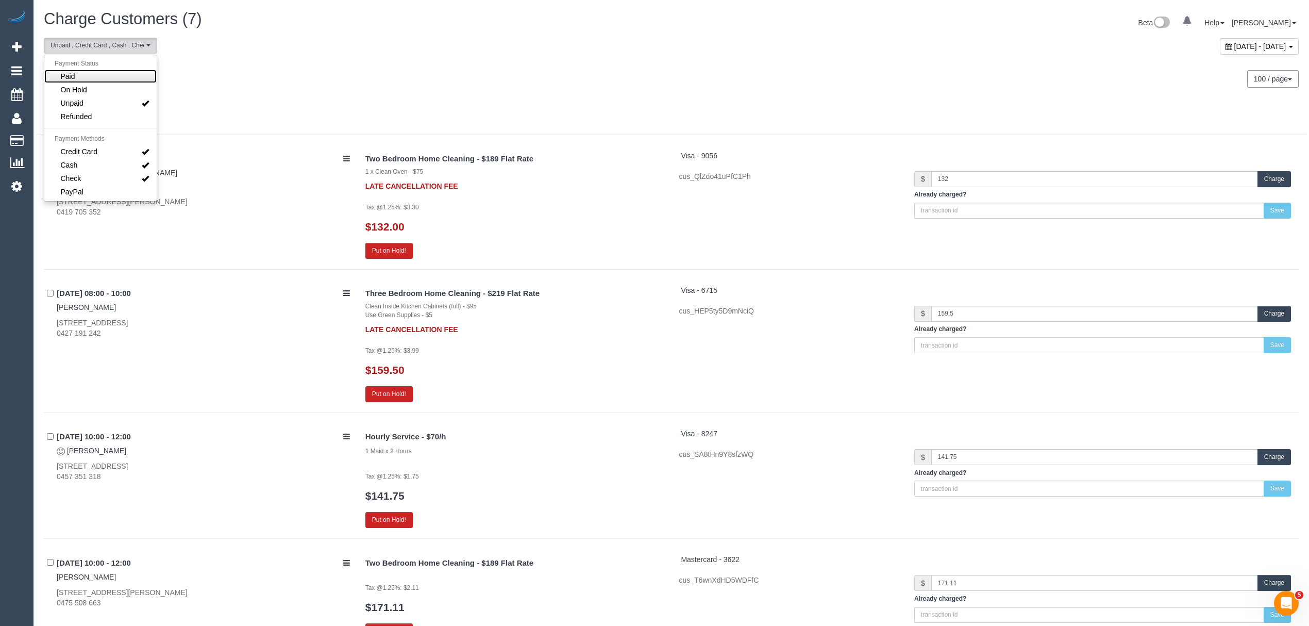
click at [91, 78] on link "Paid" at bounding box center [100, 76] width 112 height 13
click at [91, 103] on link "Unpaid" at bounding box center [100, 102] width 112 height 13
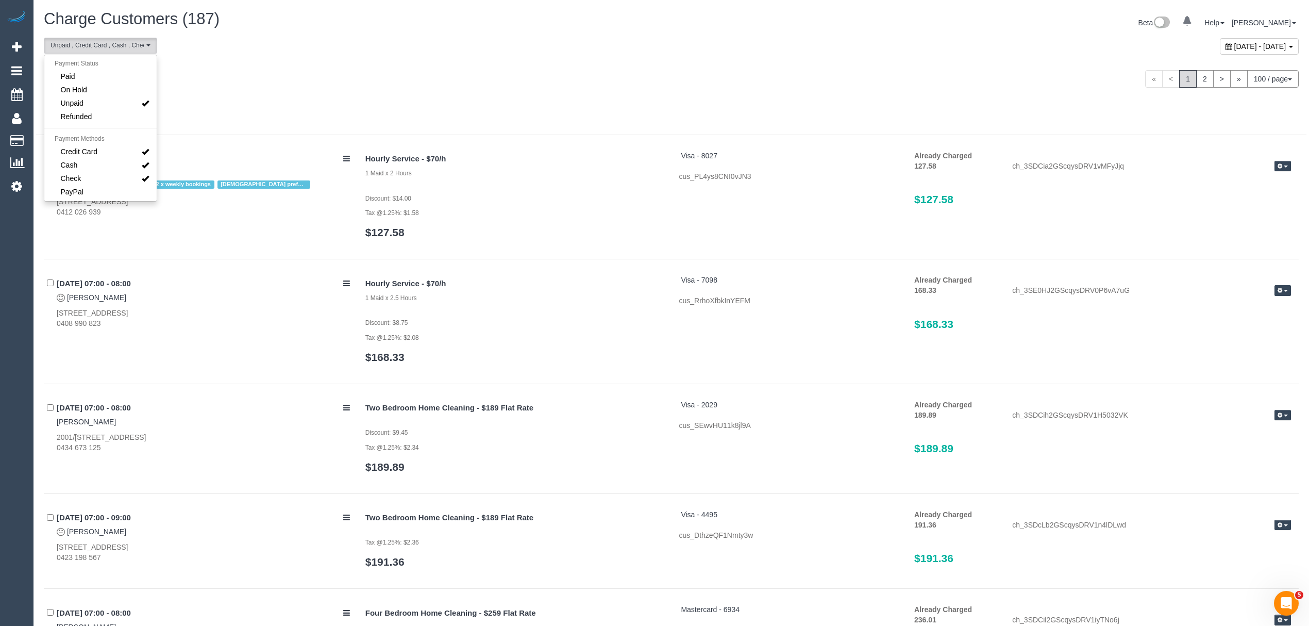
click at [605, 122] on div at bounding box center [671, 121] width 1270 height 27
click at [120, 50] on button "Unpaid , Credit Card , Cash , Check" at bounding box center [100, 46] width 113 height 16
click at [116, 99] on link "Unpaid" at bounding box center [100, 102] width 112 height 13
click at [108, 106] on link "Unpaid" at bounding box center [100, 102] width 112 height 13
select select "******"
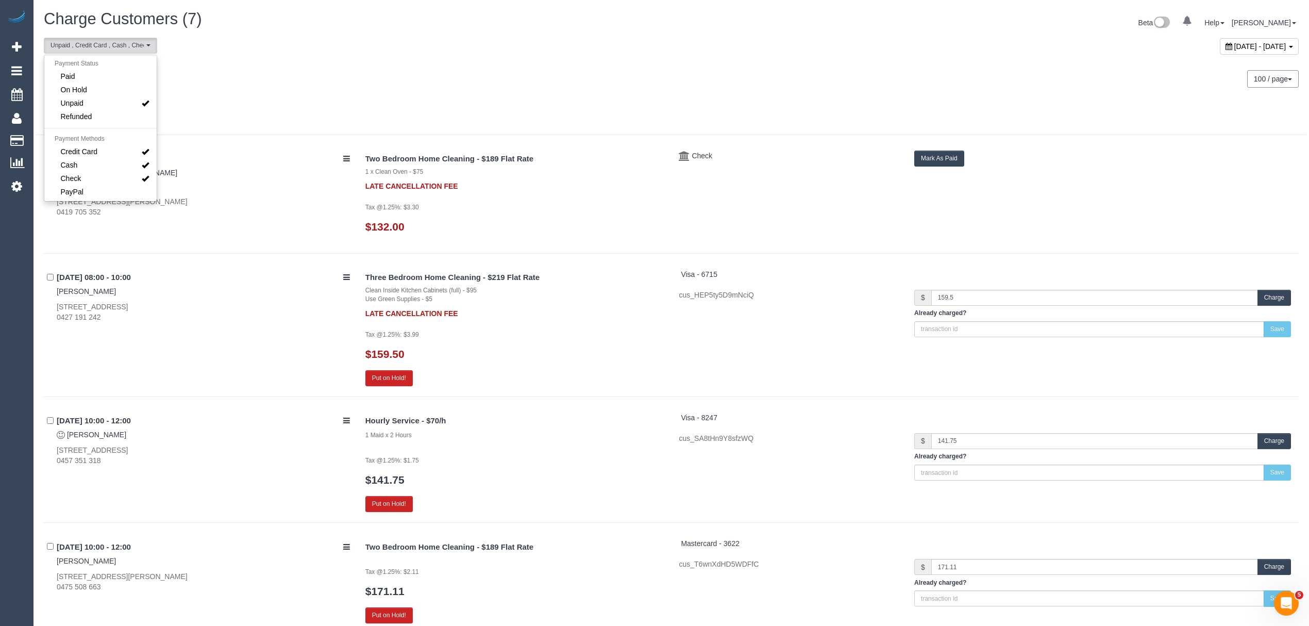
click at [580, 90] on div "Tuesday September 30, 2025 100 / page 10 / page 20 / page 30 / page 40 / page 5…" at bounding box center [671, 79] width 1270 height 38
click at [928, 153] on button "Mark As Paid" at bounding box center [939, 158] width 50 height 16
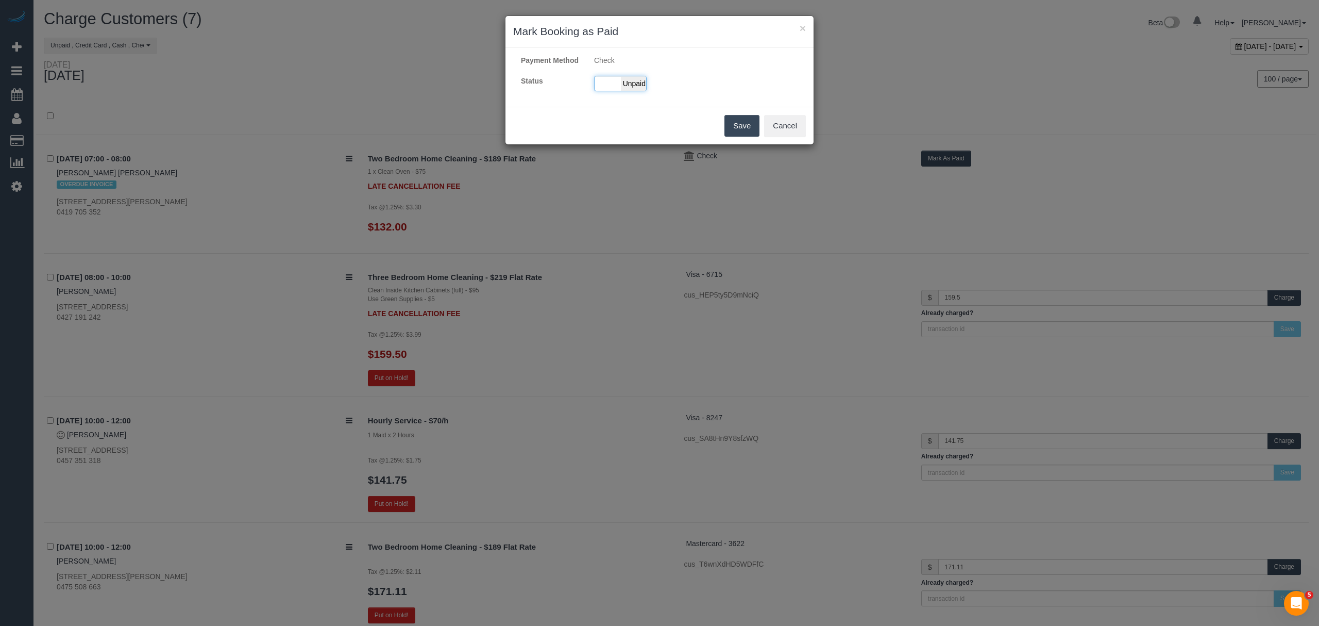
click at [630, 91] on span "Unpaid" at bounding box center [634, 83] width 26 height 14
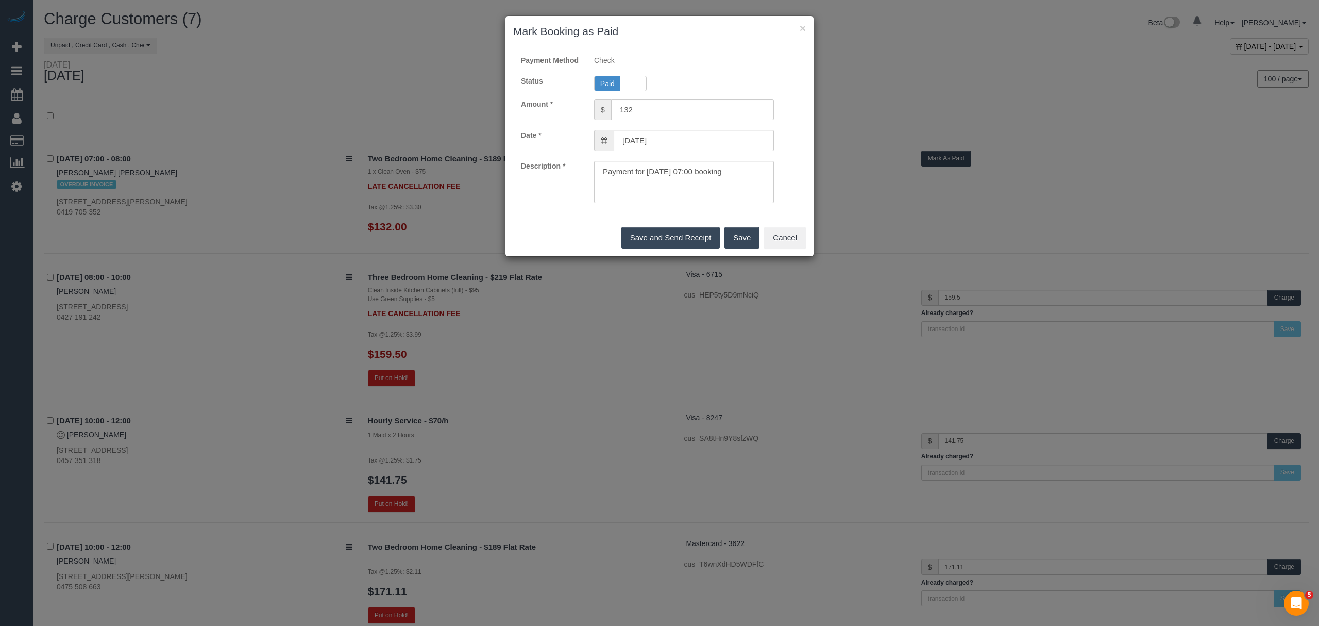
click at [736, 246] on button "Save" at bounding box center [742, 238] width 35 height 22
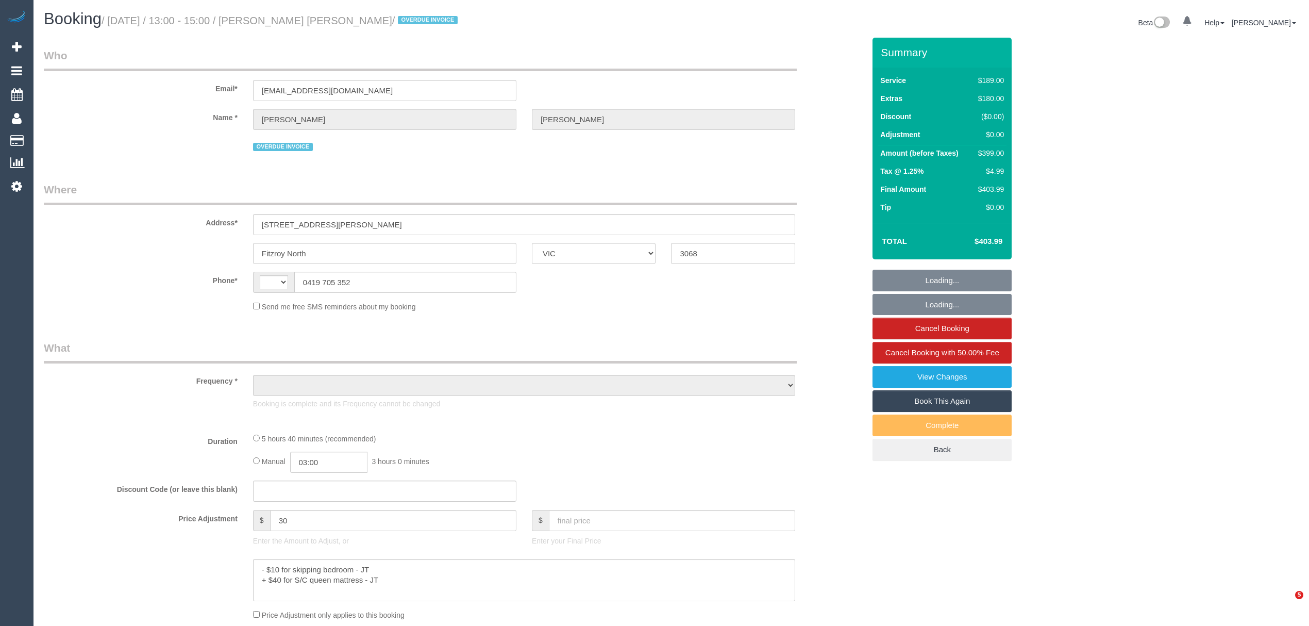
select select "VIC"
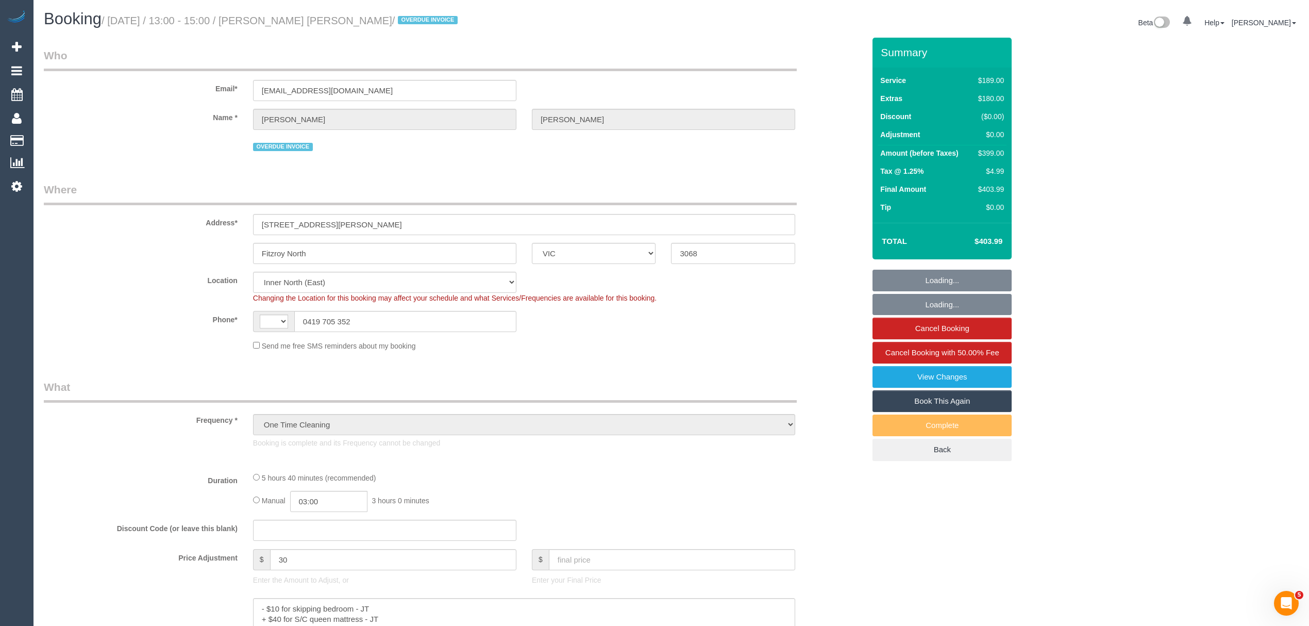
select select "object:582"
select select "string:AU"
select select "string:stripe-pm_1RXBif2GScqysDRVukH2ufkA"
select select "number:28"
select select "number:15"
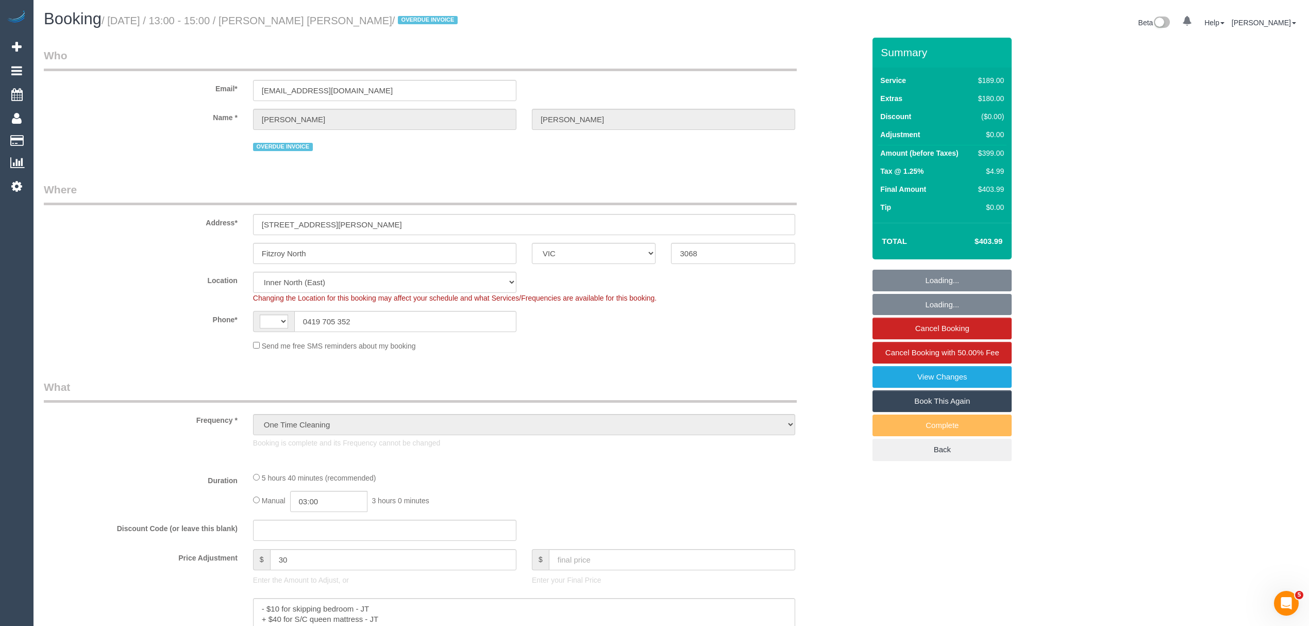
select select "number:18"
select select "number:22"
select select "number:26"
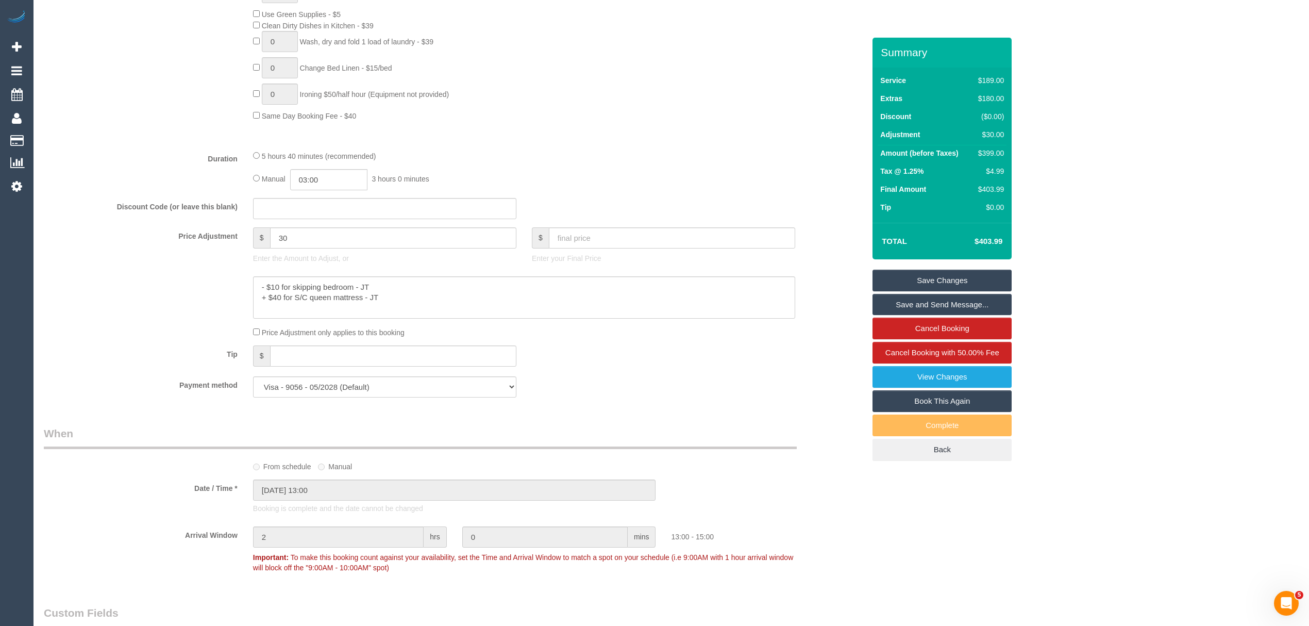
scroll to position [755, 0]
click at [285, 386] on select "Visa - 9056 - 05/2028 (Default) Add Credit Card ─────────────── Cash Check Payp…" at bounding box center [384, 386] width 263 height 21
select select "string:check"
click at [253, 377] on select "Visa - 9056 - 05/2028 (Default) Add Credit Card ─────────────── Cash Check Payp…" at bounding box center [384, 386] width 263 height 21
click at [938, 278] on link "Save Changes" at bounding box center [941, 281] width 139 height 22
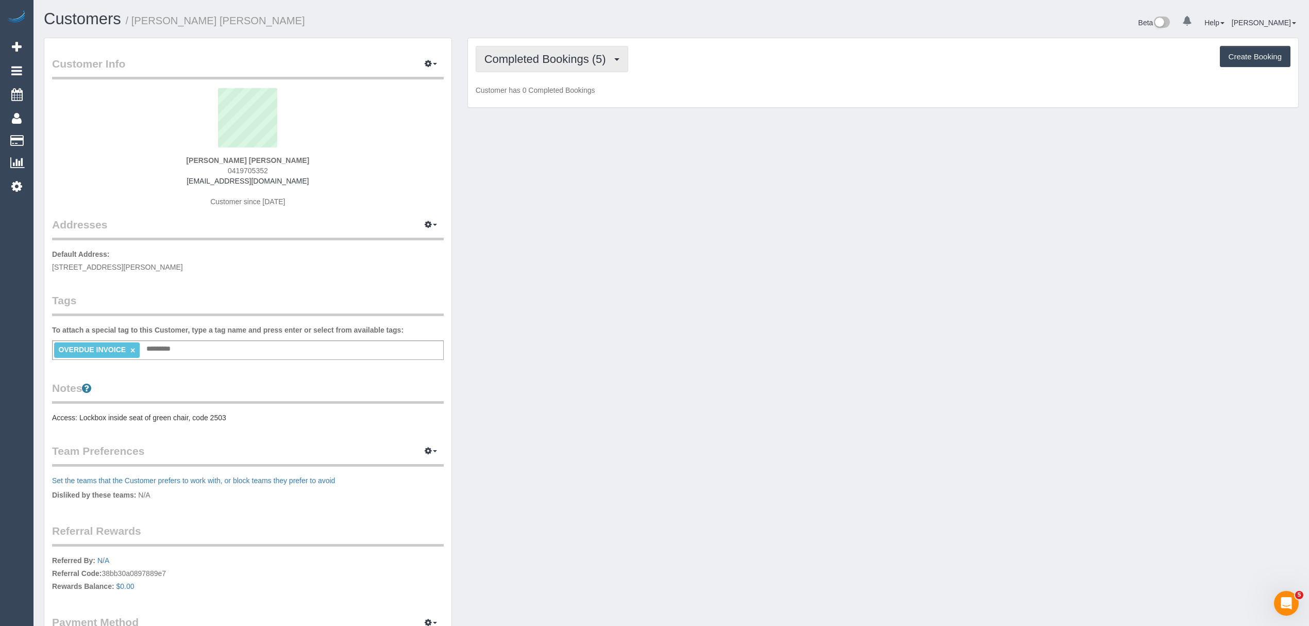
click at [526, 66] on button "Completed Bookings (5)" at bounding box center [552, 59] width 153 height 26
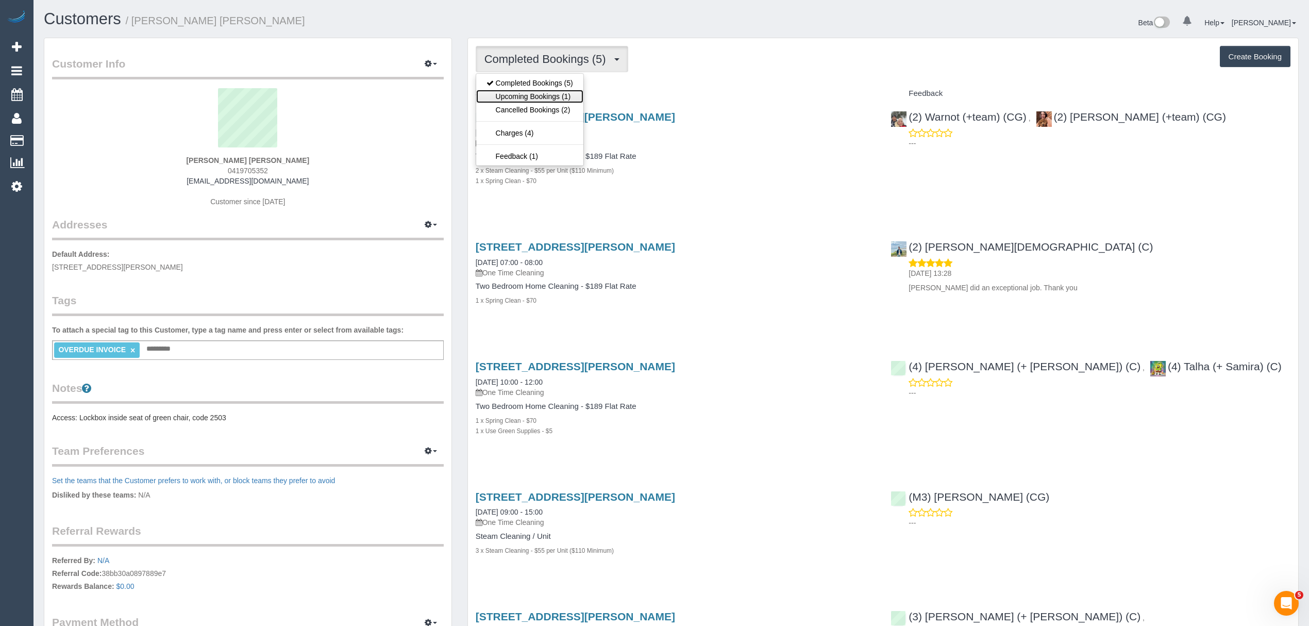
click at [533, 102] on link "Upcoming Bookings (1)" at bounding box center [529, 96] width 107 height 13
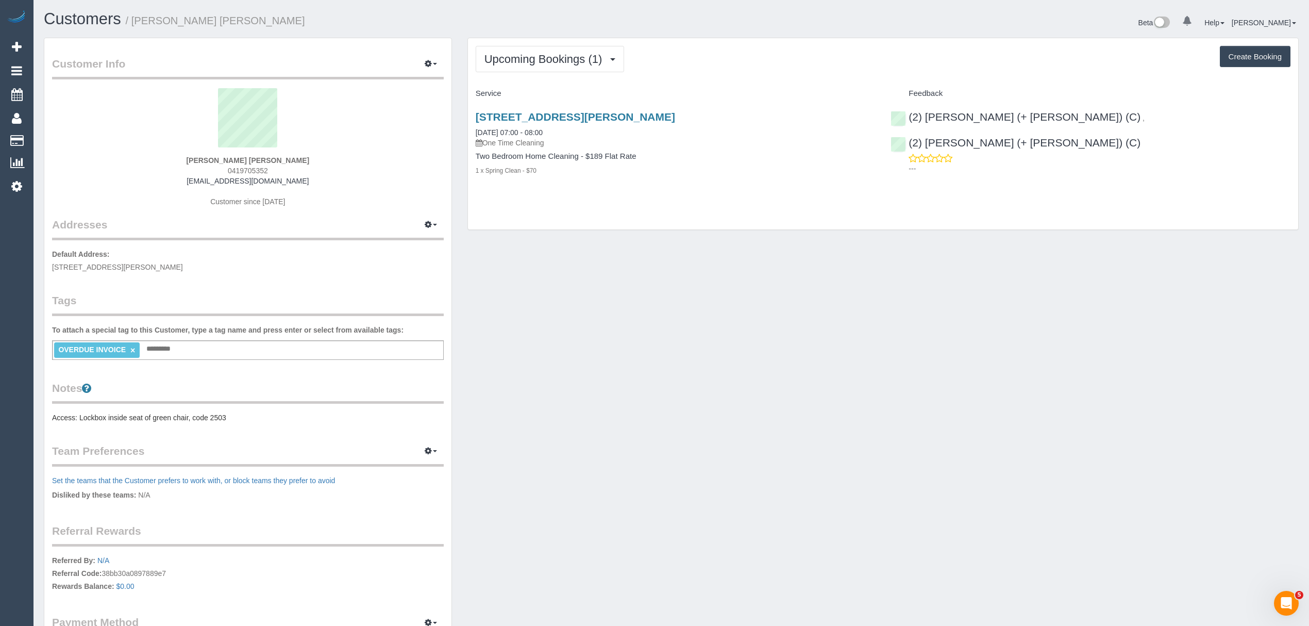
click at [94, 416] on pre "Access: Lockbox inside seat of green chair, code 2503" at bounding box center [248, 417] width 392 height 10
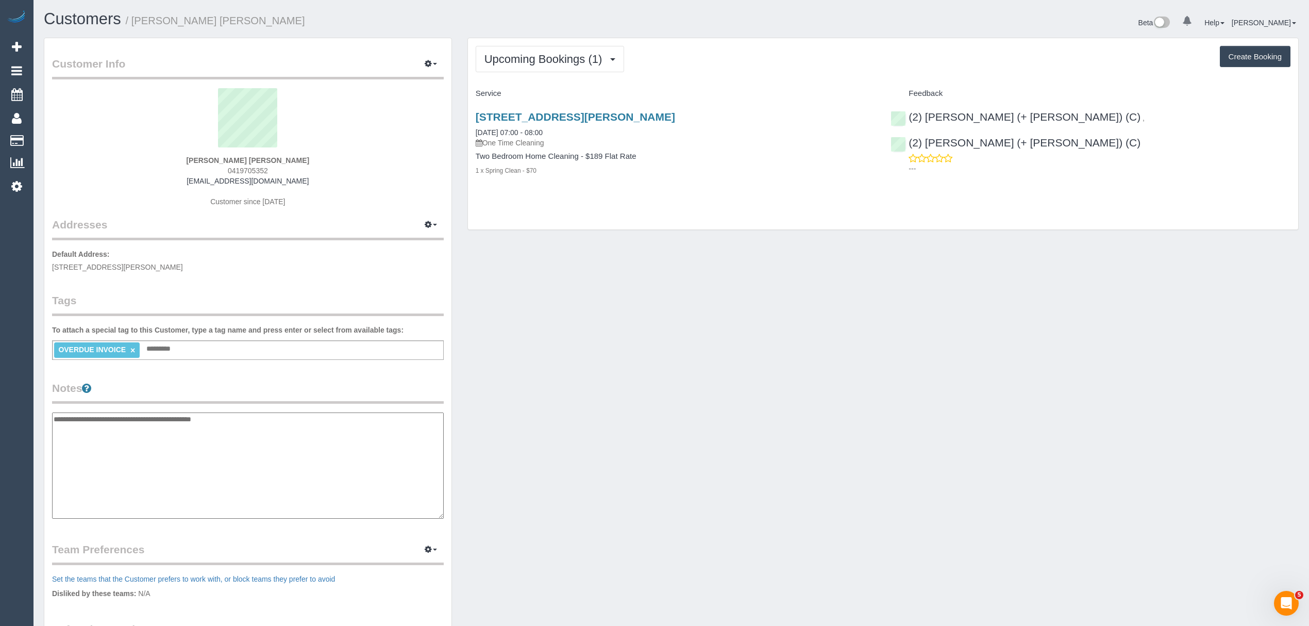
click at [58, 421] on textarea "**********" at bounding box center [248, 465] width 392 height 106
click at [50, 419] on div "Customer Info Edit Contact Info Send Message Email Preferences Special Sales Ta…" at bounding box center [247, 412] width 407 height 749
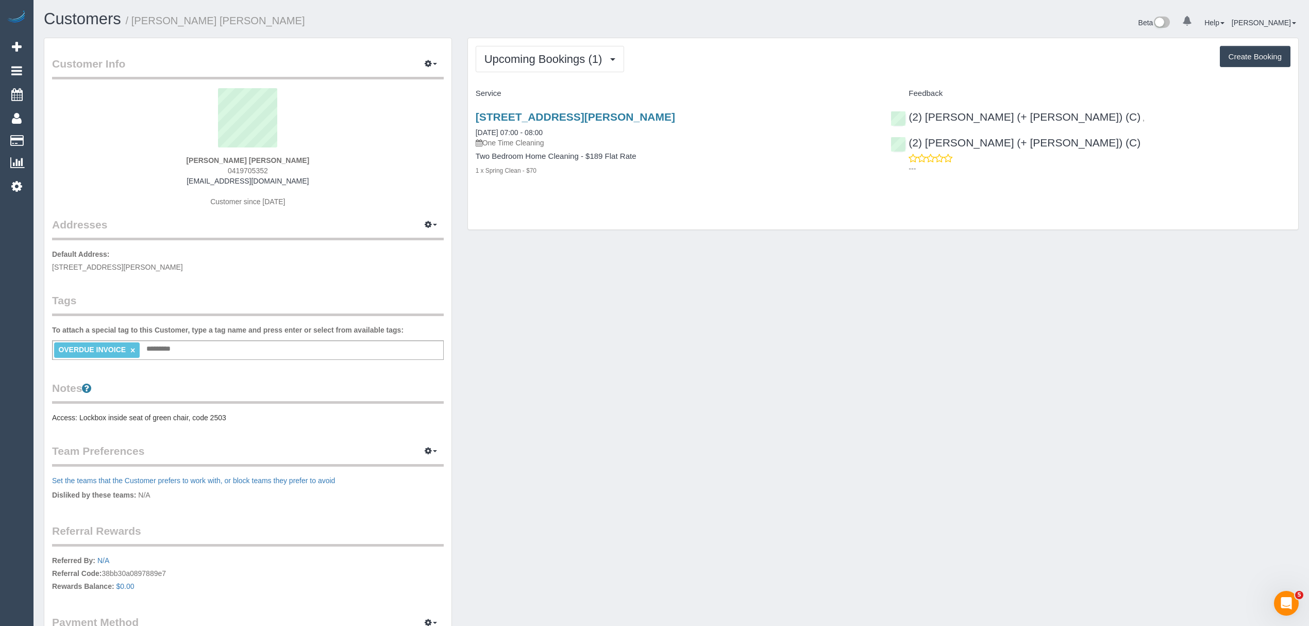
click at [52, 416] on div "Customer Info Edit Contact Info Send Message Email Preferences Special Sales Ta…" at bounding box center [247, 363] width 407 height 650
click at [54, 415] on pre "Access: Lockbox inside seat of green chair, code 2503" at bounding box center [248, 417] width 392 height 10
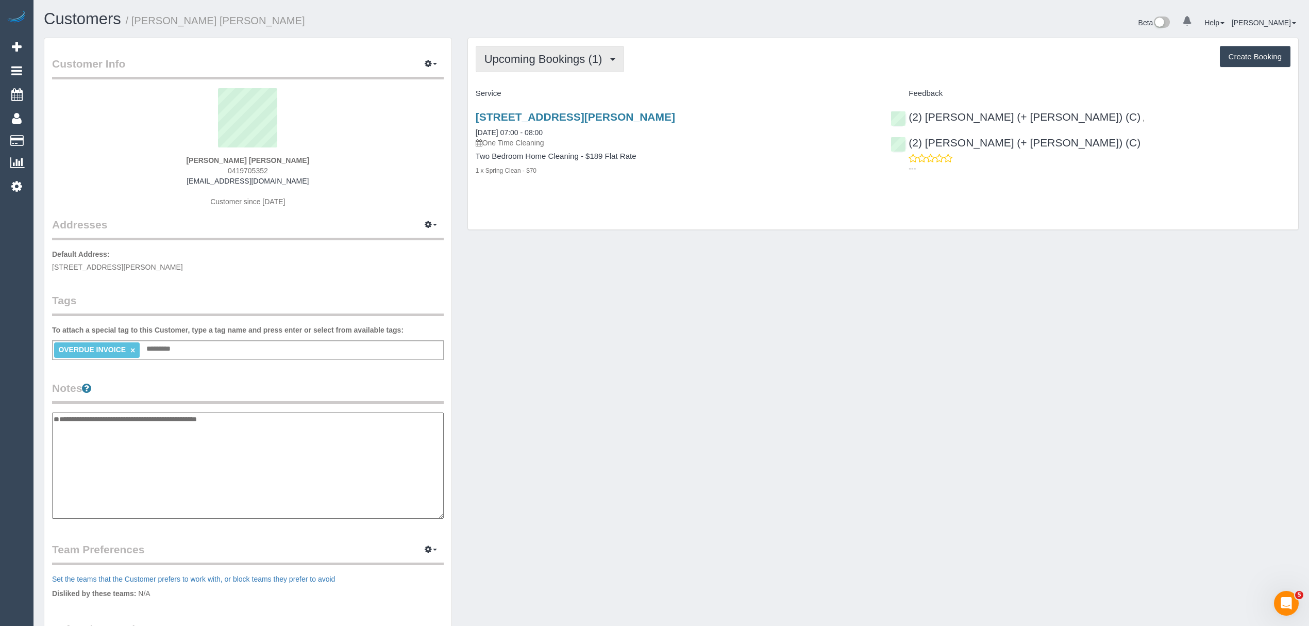
type textarea "**********"
click at [499, 59] on span "Upcoming Bookings (1)" at bounding box center [545, 59] width 123 height 13
drag, startPoint x: 494, startPoint y: 79, endPoint x: 484, endPoint y: 68, distance: 14.3
click at [494, 79] on link "Completed Bookings (5)" at bounding box center [529, 82] width 107 height 13
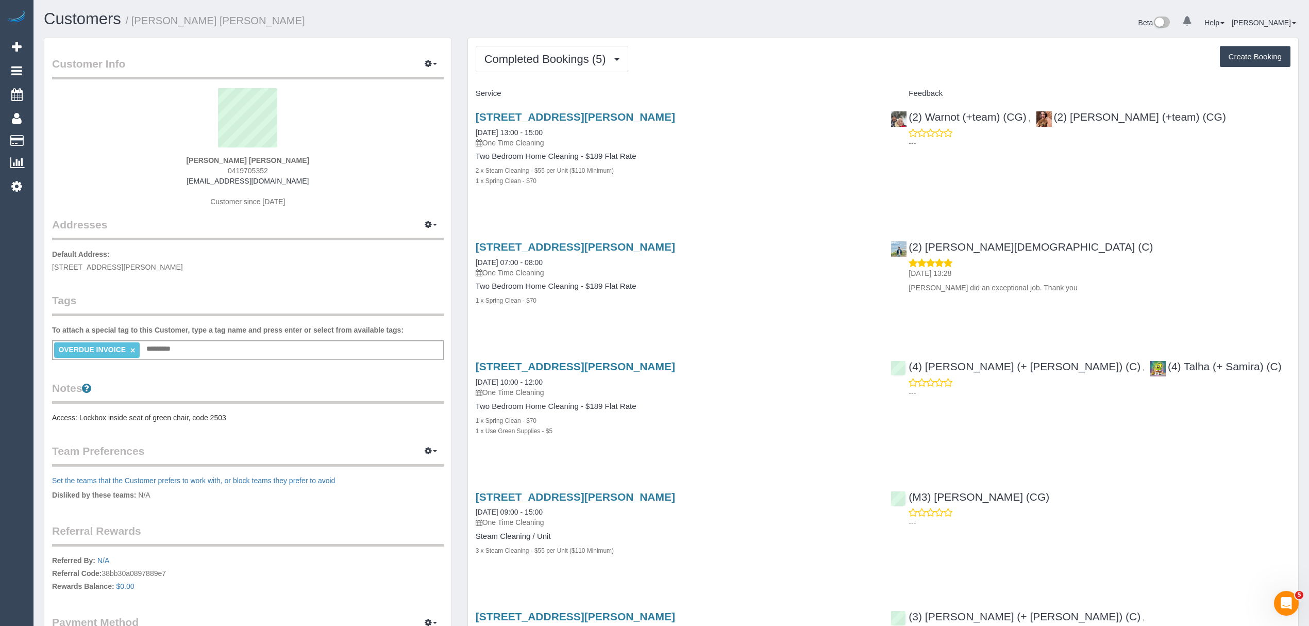
click at [121, 412] on pre "Access: Lockbox inside seat of green chair, code 2503" at bounding box center [248, 417] width 392 height 10
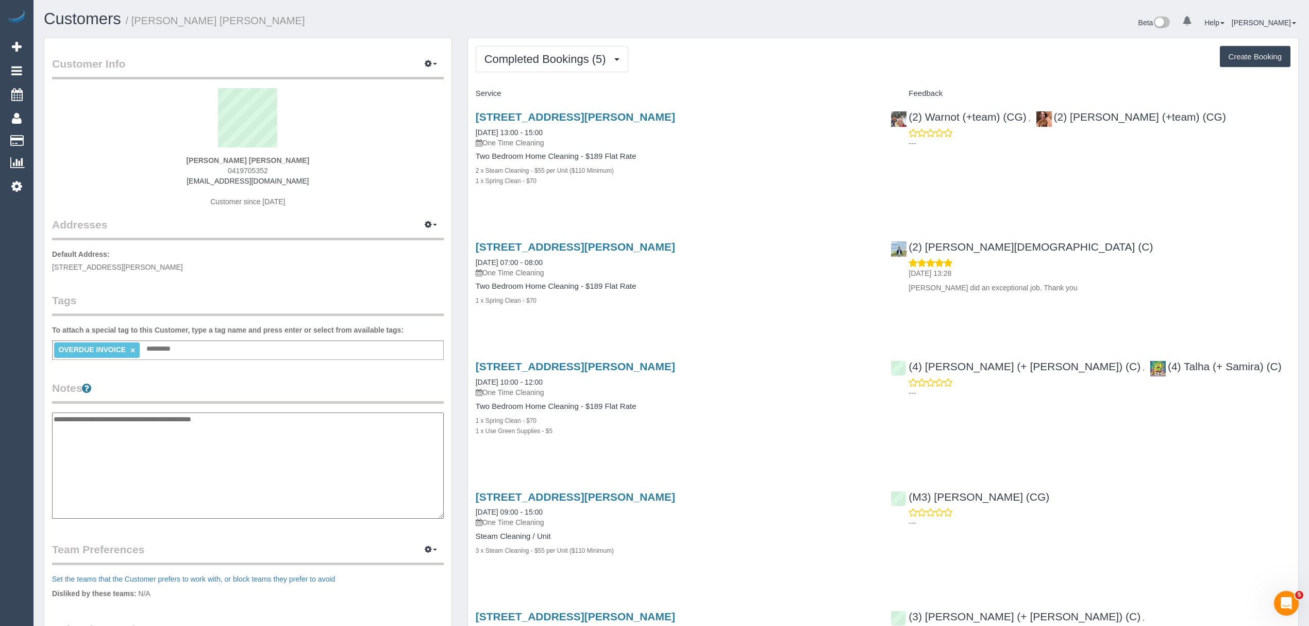
click at [53, 417] on textarea "**********" at bounding box center [248, 465] width 392 height 106
type textarea "**********"
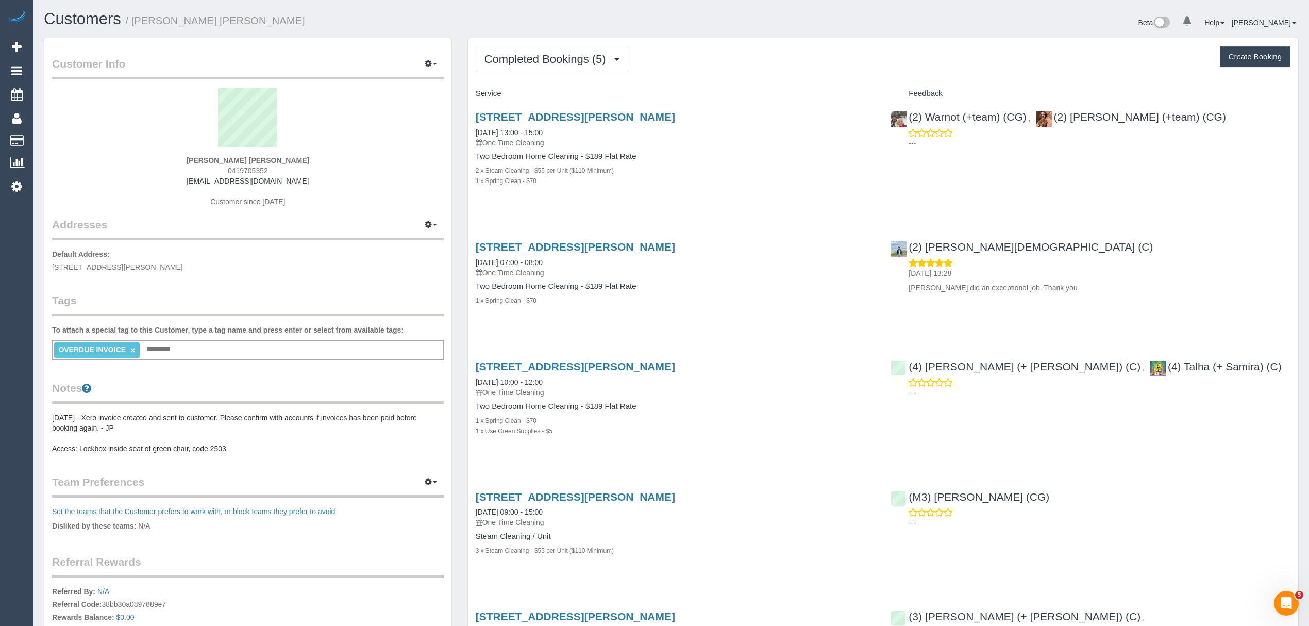
click at [158, 421] on pre "06/10/2025 - Xero invoice created and sent to customer. Please confirm with acc…" at bounding box center [248, 432] width 392 height 41
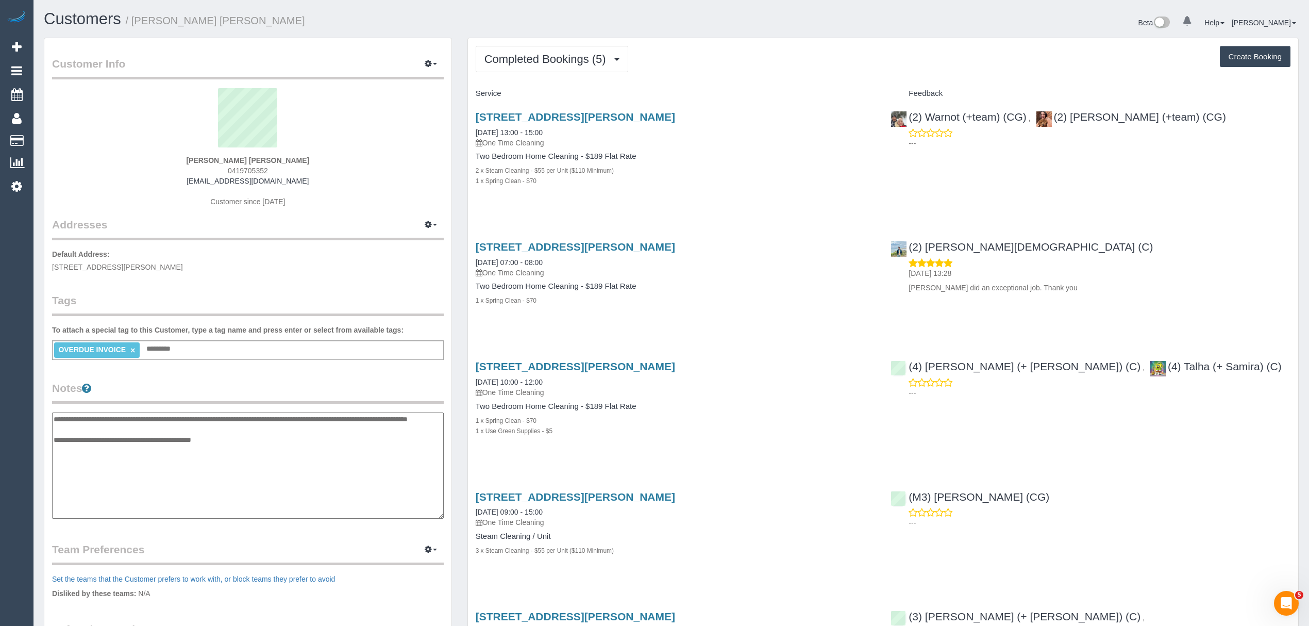
click at [230, 417] on textarea "**********" at bounding box center [248, 465] width 392 height 106
click at [256, 455] on textarea "**********" at bounding box center [248, 465] width 392 height 106
type textarea "**********"
click at [320, 535] on div "Customer Info Edit Contact Info Send Message Email Preferences Special Sales Ta…" at bounding box center [247, 412] width 407 height 749
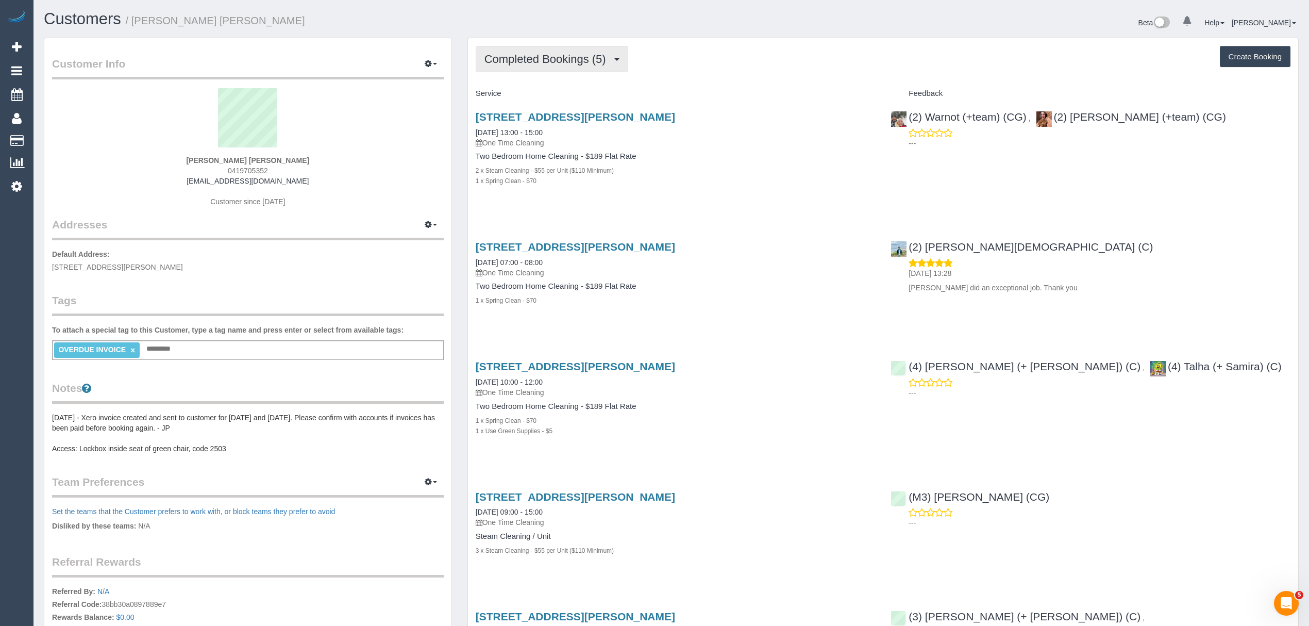
click at [502, 57] on span "Completed Bookings (5)" at bounding box center [547, 59] width 127 height 13
click at [501, 110] on link "Cancelled Bookings (2)" at bounding box center [529, 109] width 107 height 13
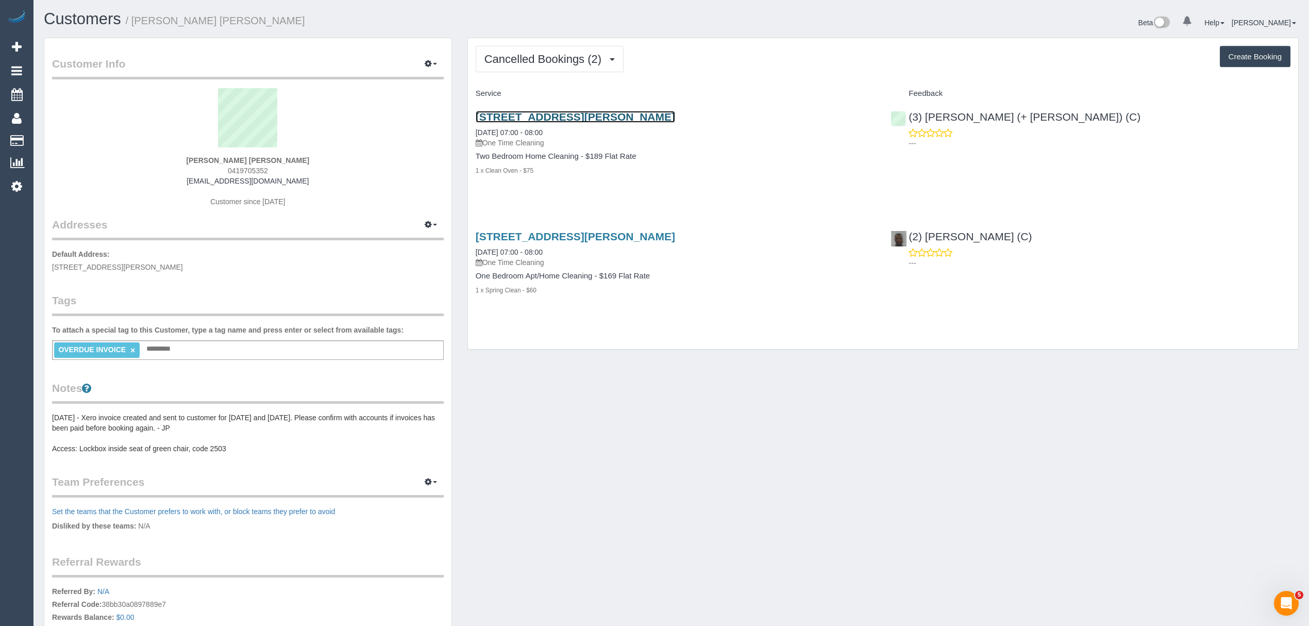
click at [496, 112] on link "[STREET_ADDRESS][PERSON_NAME]" at bounding box center [575, 117] width 199 height 12
click at [513, 59] on span "Cancelled Bookings (2)" at bounding box center [545, 59] width 122 height 13
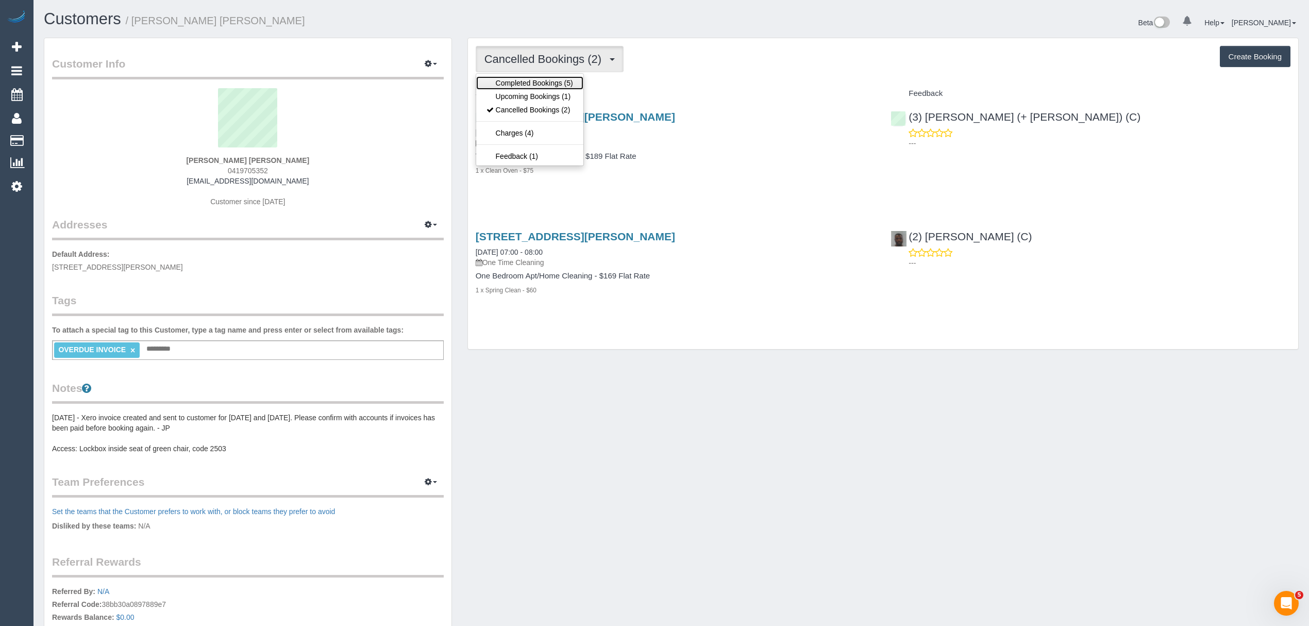
click at [508, 89] on link "Completed Bookings (5)" at bounding box center [529, 82] width 107 height 13
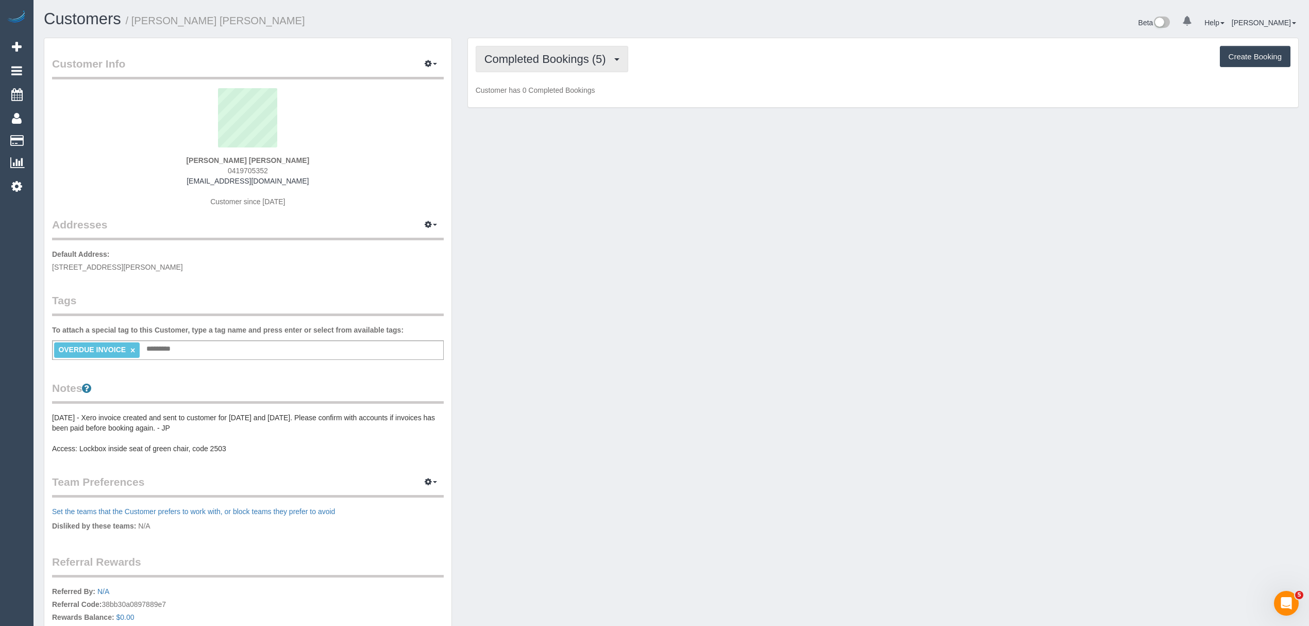
click at [508, 60] on span "Completed Bookings (5)" at bounding box center [547, 59] width 127 height 13
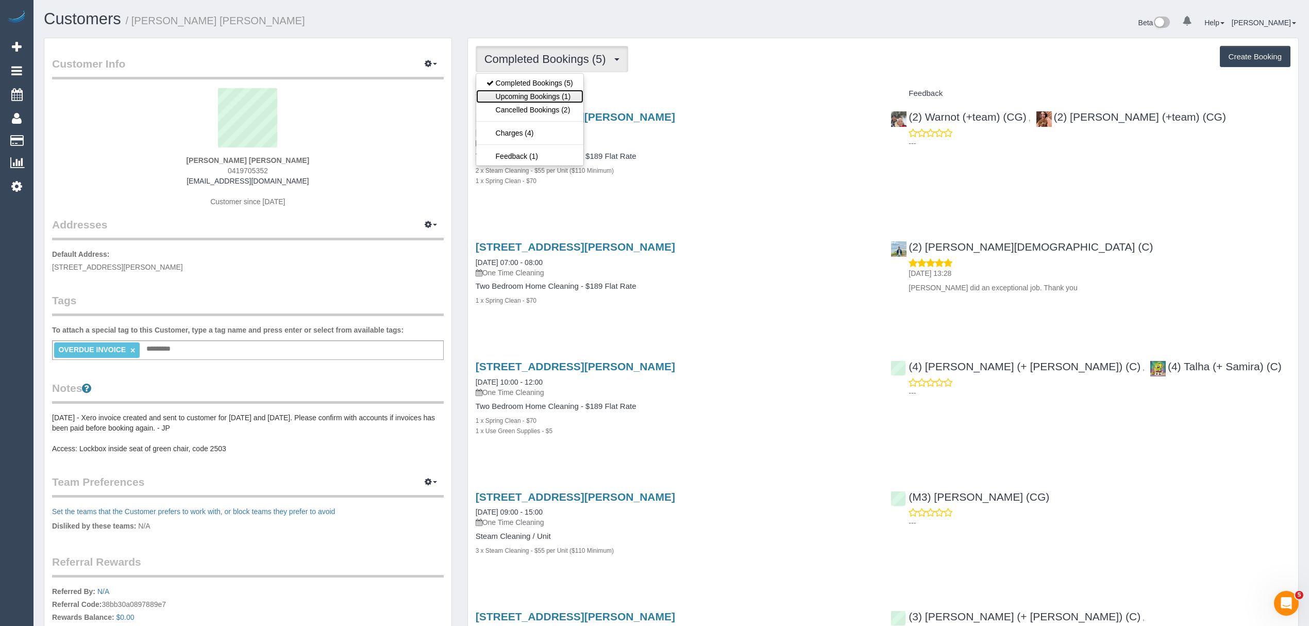
click at [501, 91] on link "Upcoming Bookings (1)" at bounding box center [529, 96] width 107 height 13
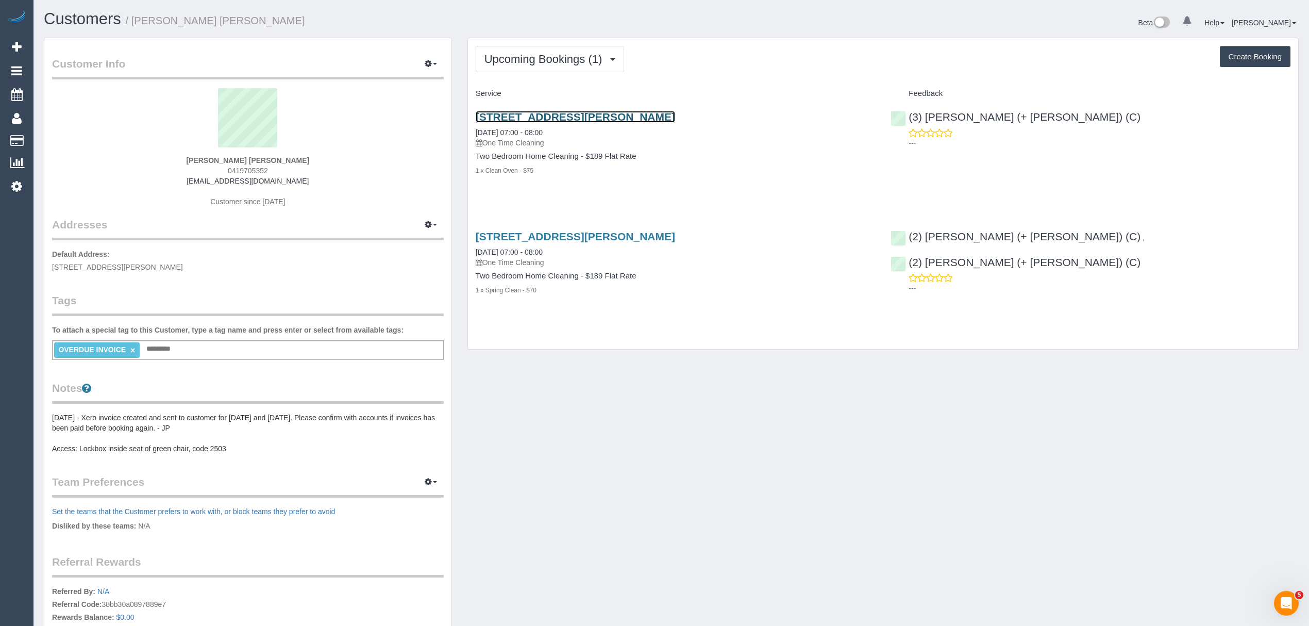
click at [529, 120] on link "[STREET_ADDRESS][PERSON_NAME]" at bounding box center [575, 117] width 199 height 12
click at [522, 69] on button "Upcoming Bookings (1)" at bounding box center [550, 59] width 149 height 26
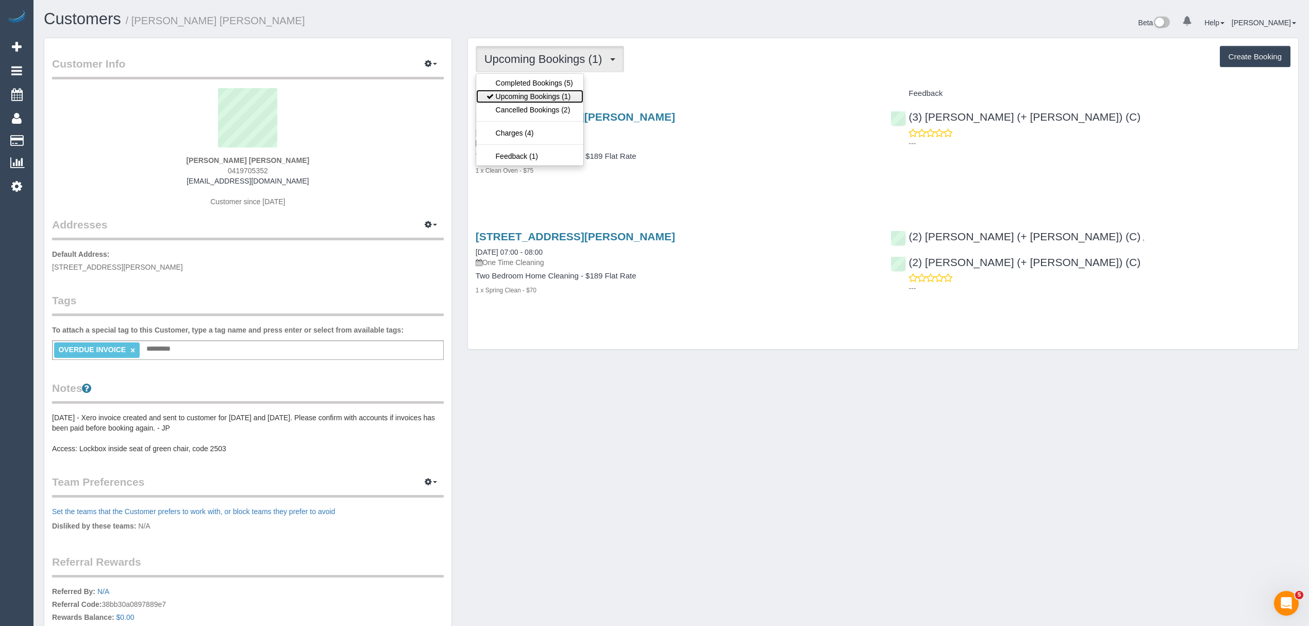
click at [504, 90] on link "Upcoming Bookings (1)" at bounding box center [529, 96] width 107 height 13
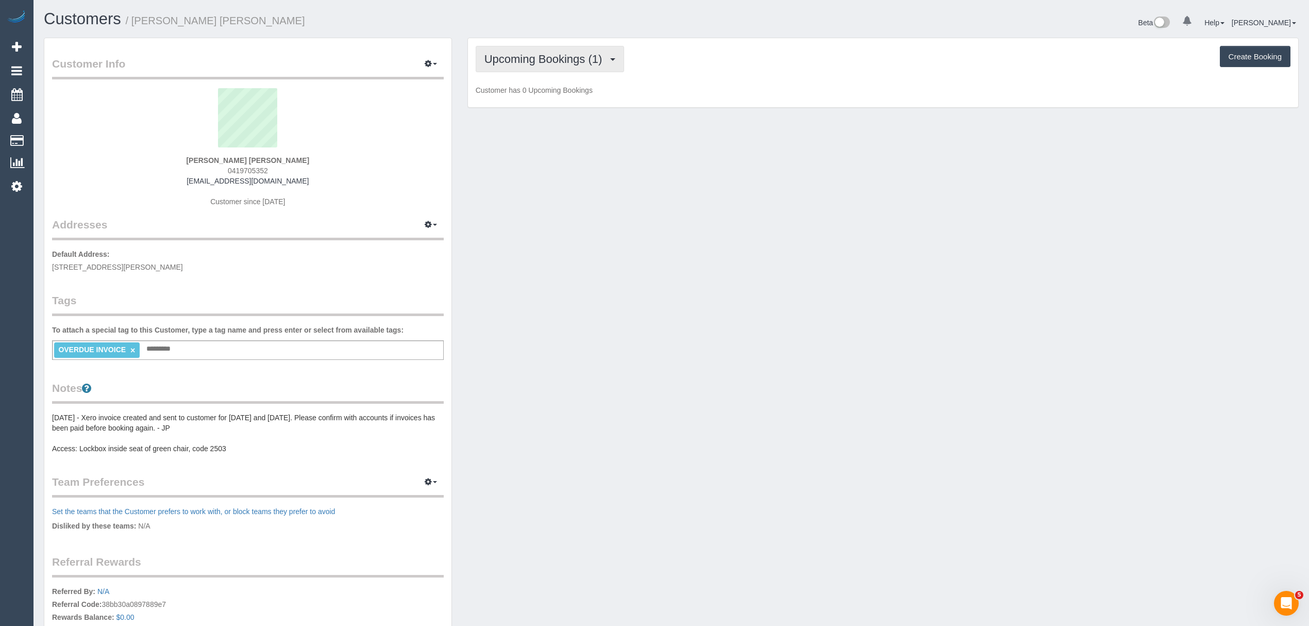
click at [508, 62] on span "Upcoming Bookings (1)" at bounding box center [545, 59] width 123 height 13
click at [503, 82] on link "Completed Bookings (5)" at bounding box center [529, 82] width 107 height 13
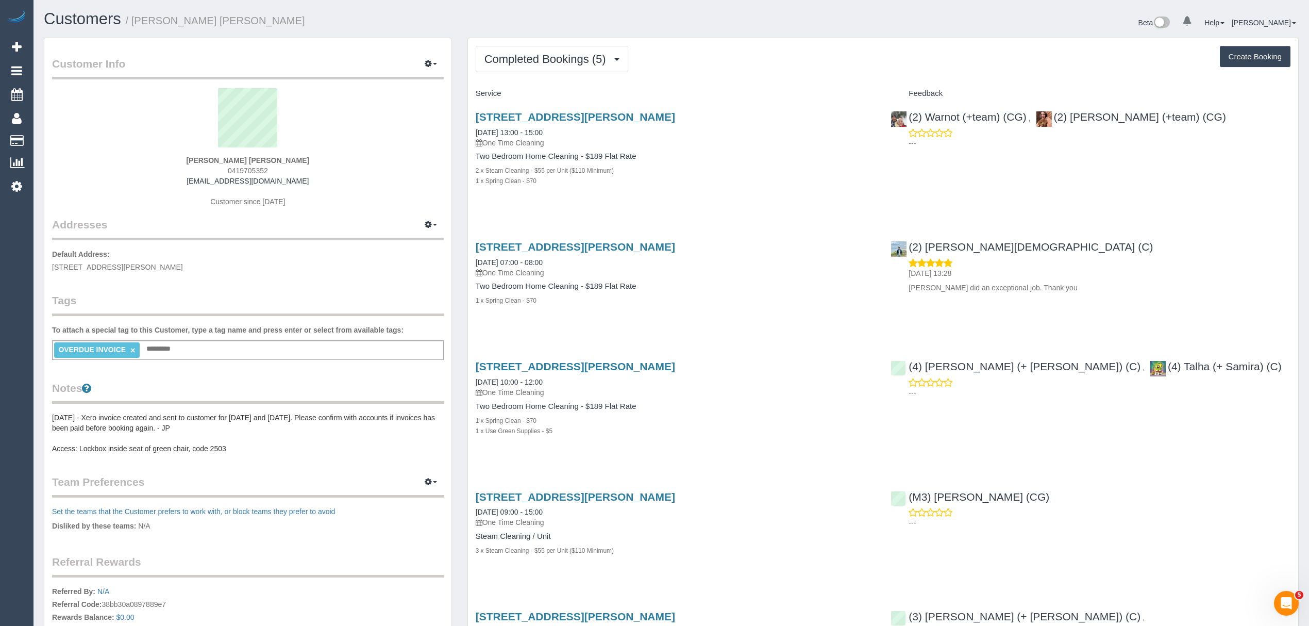
drag, startPoint x: 234, startPoint y: 158, endPoint x: 290, endPoint y: 158, distance: 55.7
click at [290, 158] on div "Natalie Garcia de Heer 0419705352 nataliegdh@gmail.com Customer since 2024" at bounding box center [248, 152] width 392 height 129
copy div "[PERSON_NAME] [PERSON_NAME]"
click at [28, 236] on div "0 Beta Your Notifications You have 0 alerts Add Booking Bookings Active Booking…" at bounding box center [16, 313] width 33 height 626
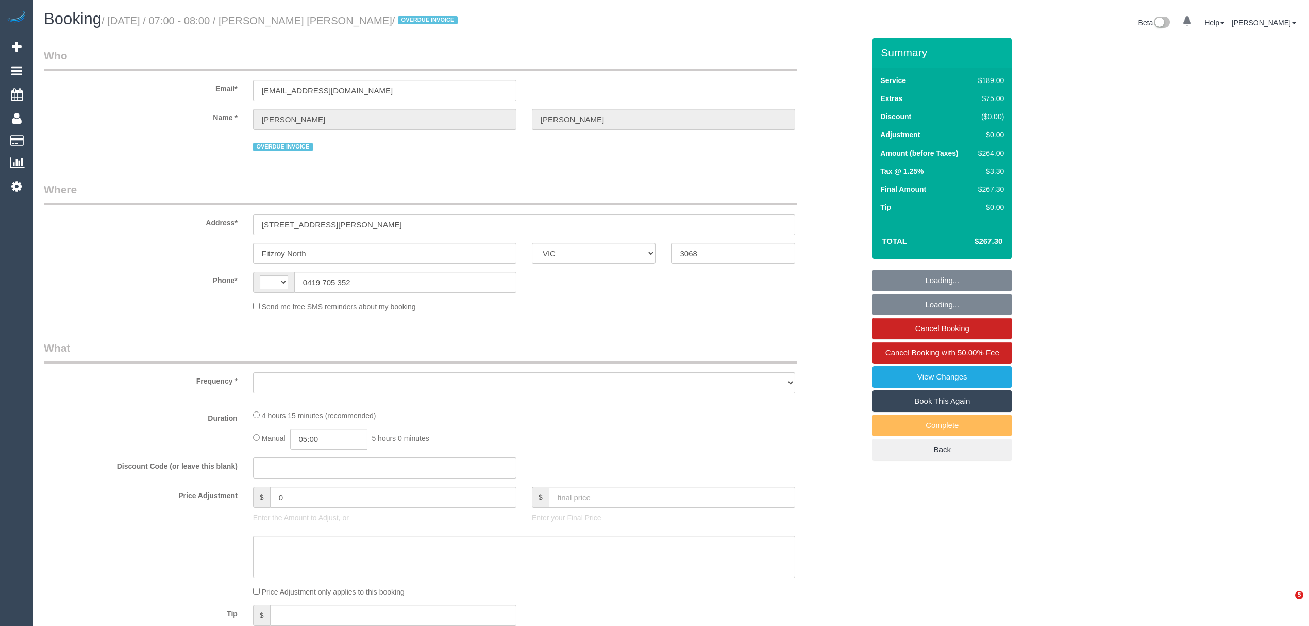
select select "VIC"
select select "string:AU"
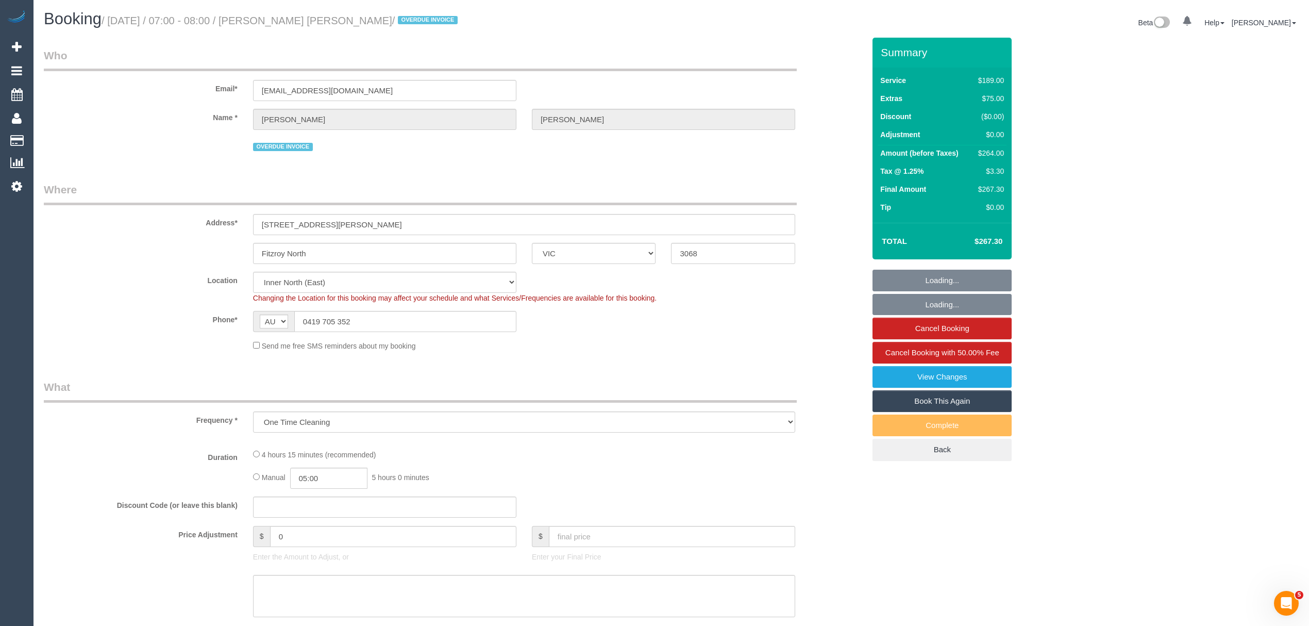
select select "object:1472"
select select "string:stripe-pm_1RXBif2GScqysDRVukH2ufkA"
select select "number:28"
select select "number:16"
select select "number:18"
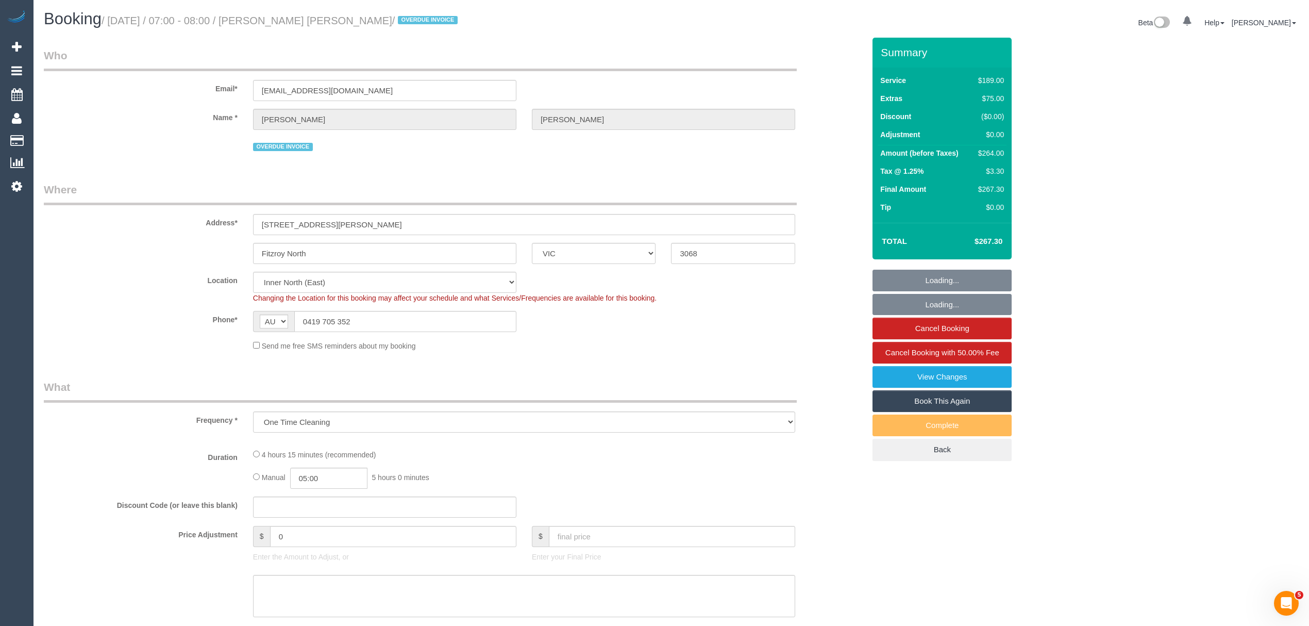
select select "number:22"
select select "number:12"
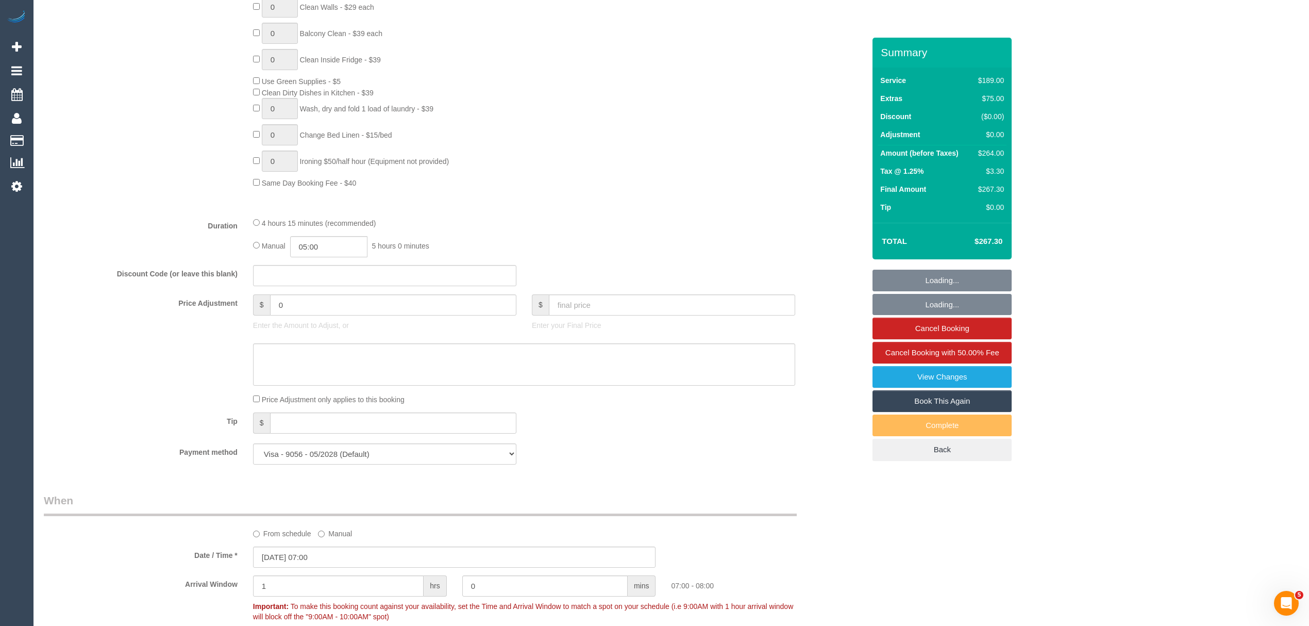
scroll to position [687, 0]
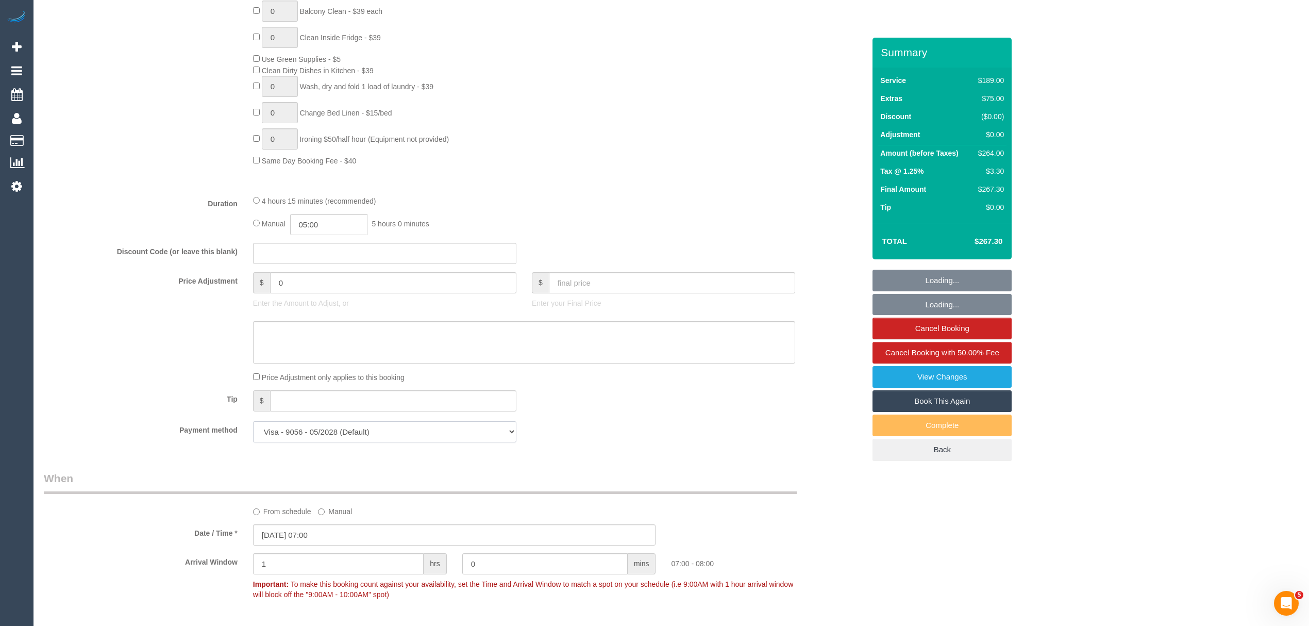
click at [301, 434] on select "Visa - 9056 - 05/2028 (Default) Add Credit Card ─────────────── Cash Check Payp…" at bounding box center [384, 431] width 263 height 21
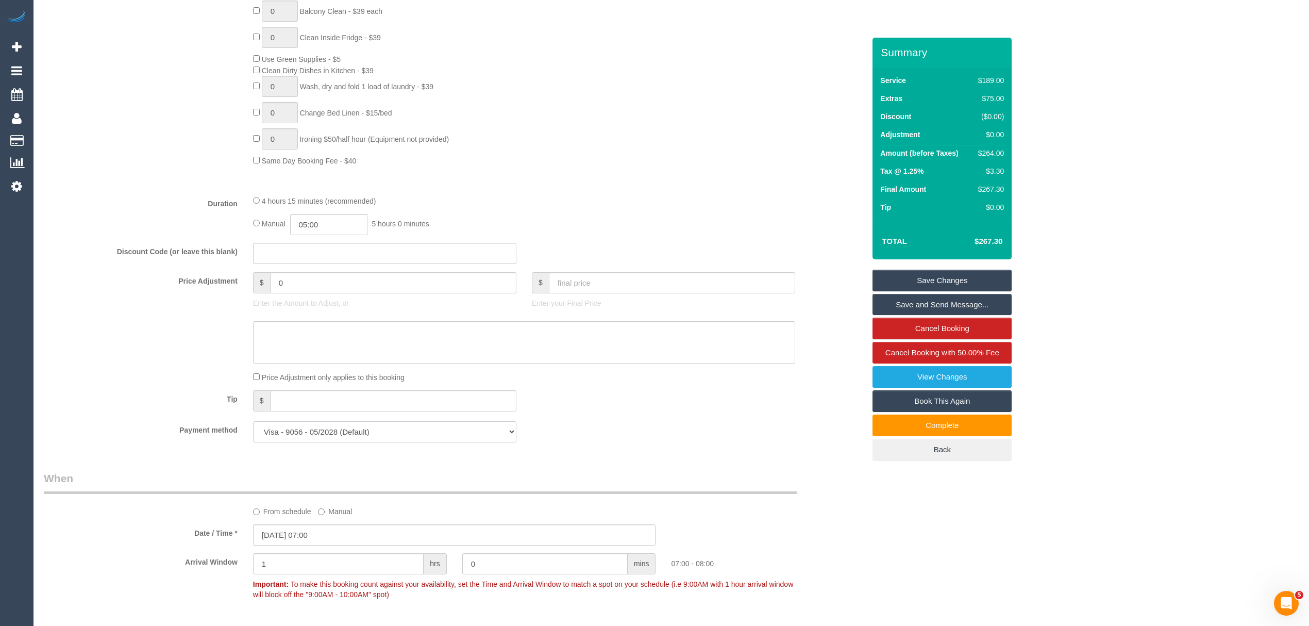
select select "string:check"
click at [253, 423] on select "Visa - 9056 - 05/2028 (Default) Add Credit Card ─────────────── Cash Check Payp…" at bounding box center [384, 431] width 263 height 21
click at [977, 283] on link "Save Changes" at bounding box center [941, 281] width 139 height 22
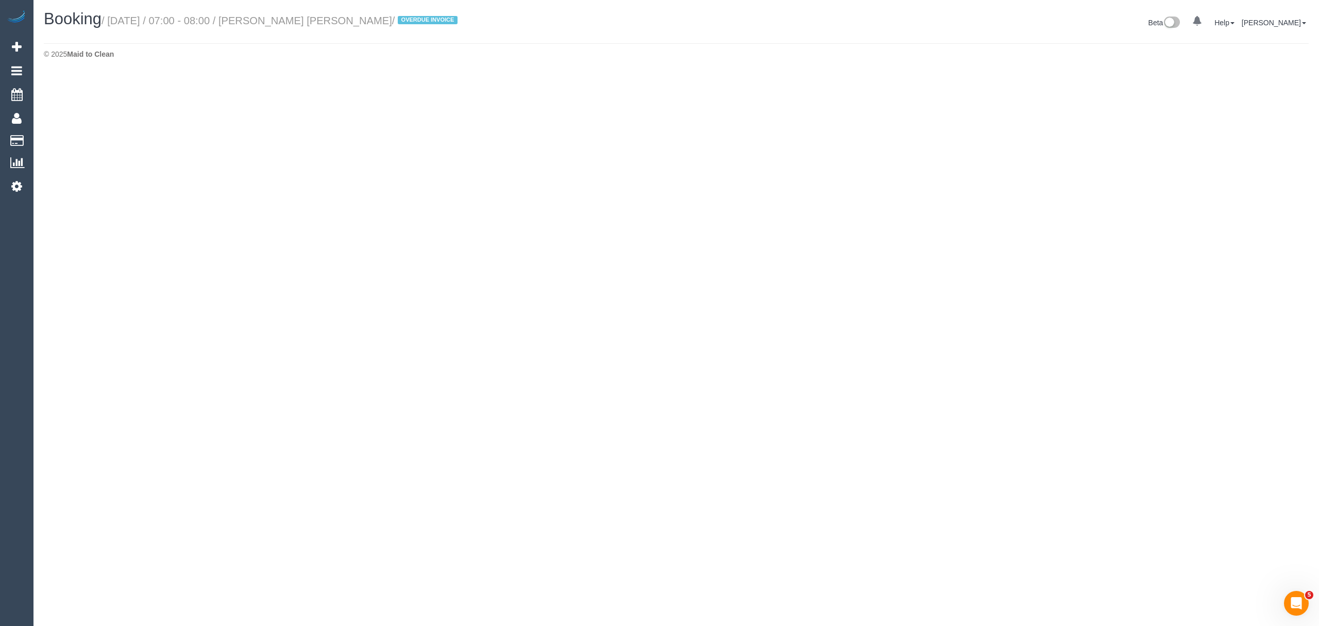
select select "VIC"
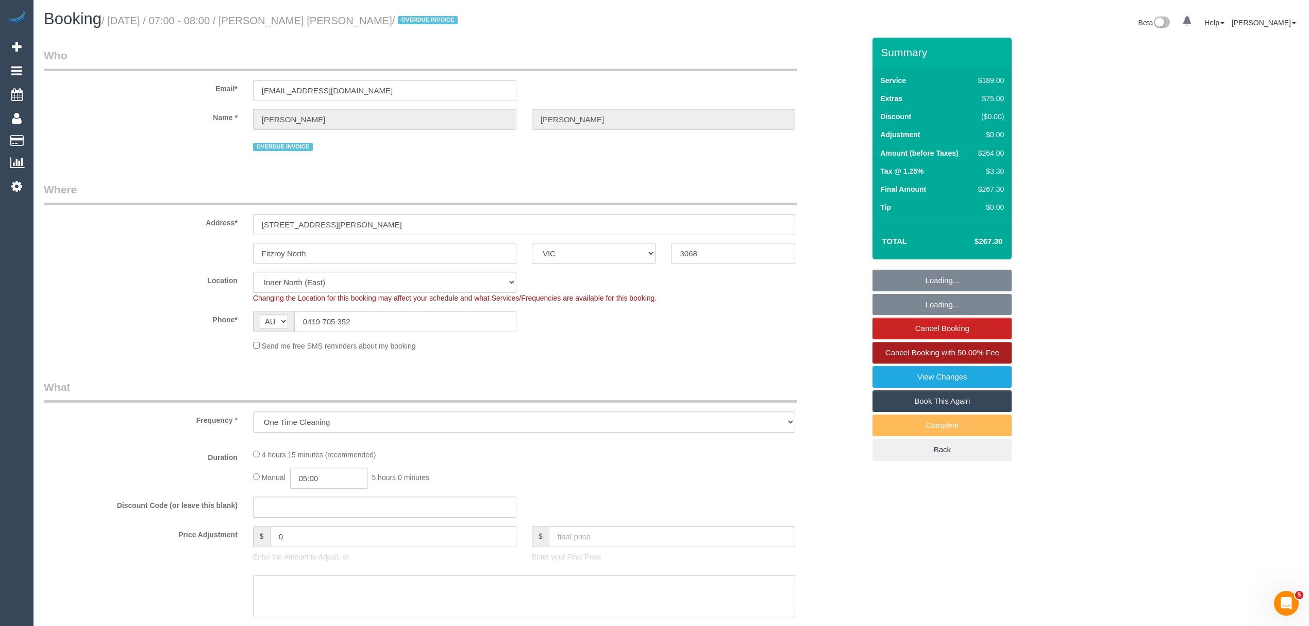
select select "object:3289"
select select "number:28"
select select "number:16"
select select "number:18"
select select "number:22"
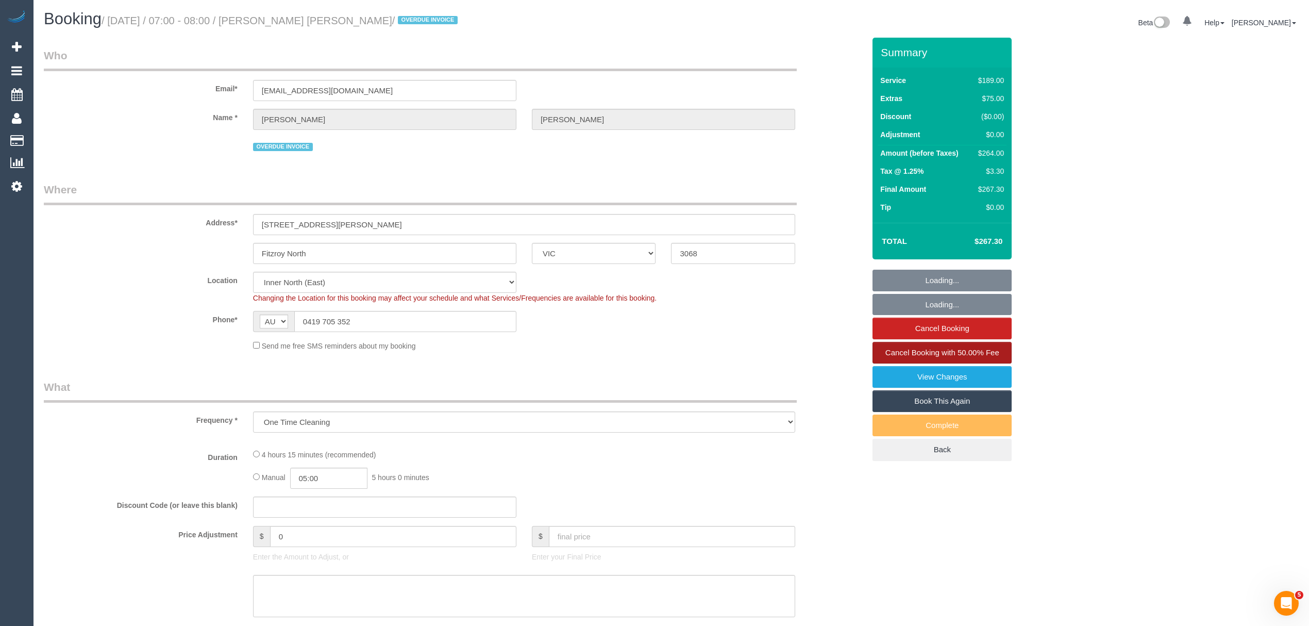
select select "number:12"
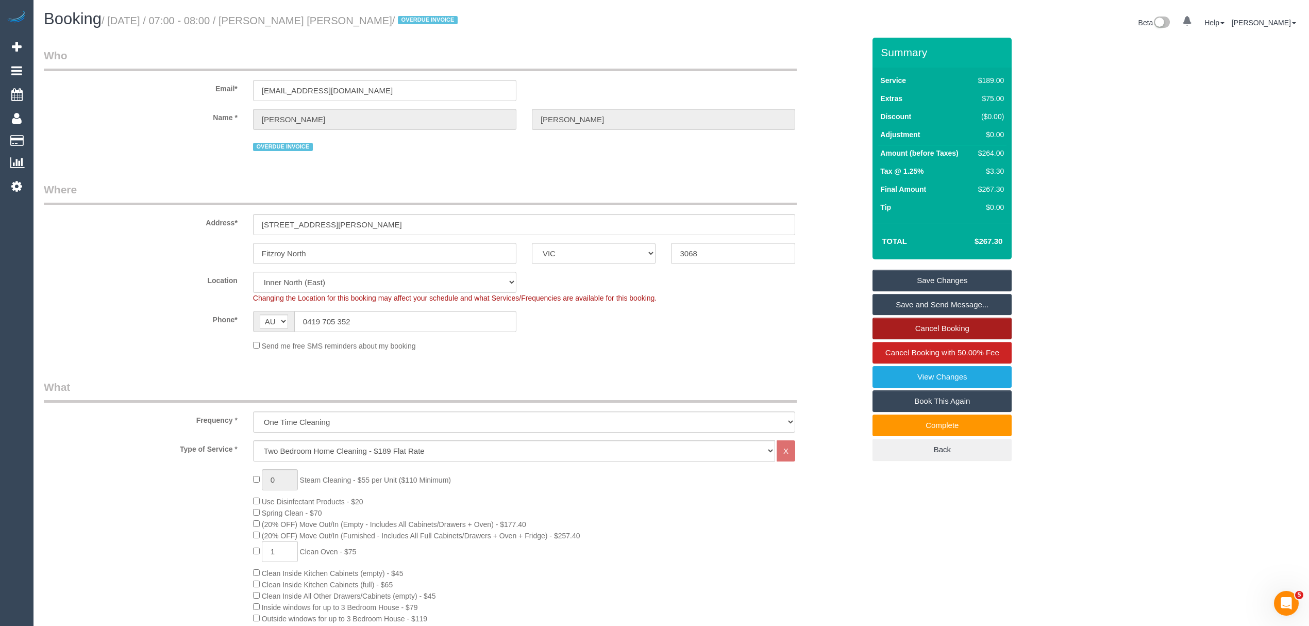
click at [917, 336] on link "Cancel Booking" at bounding box center [941, 328] width 139 height 22
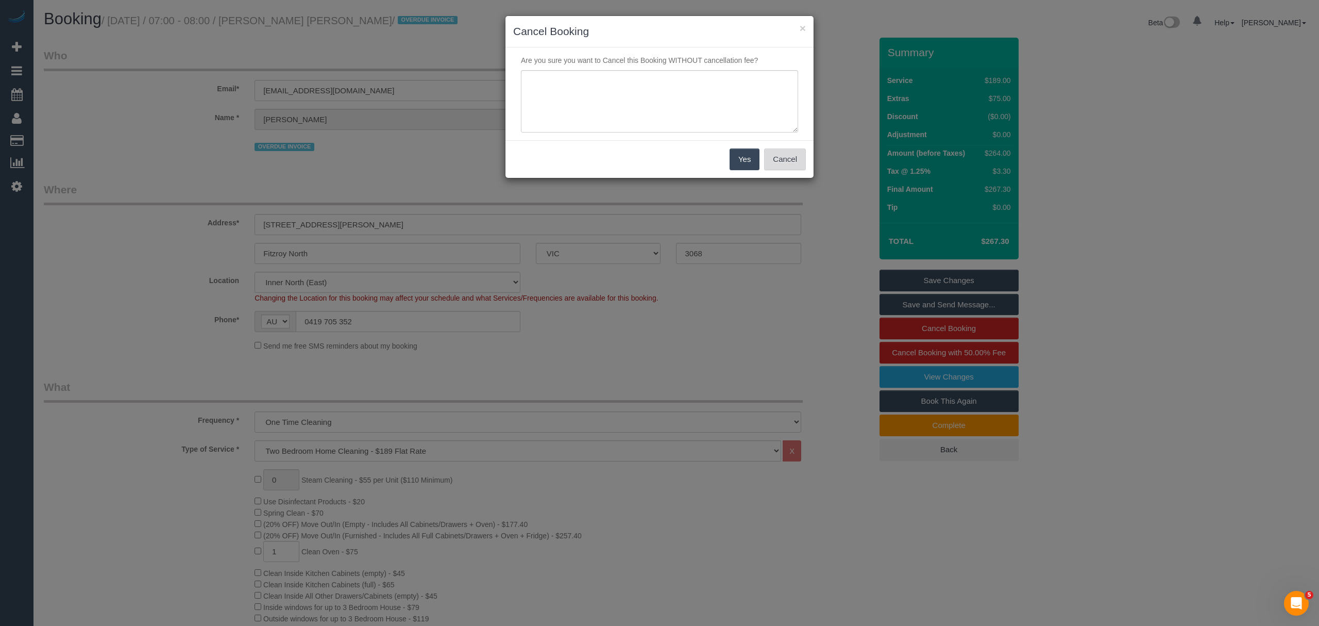
click at [778, 163] on button "Cancel" at bounding box center [785, 159] width 42 height 22
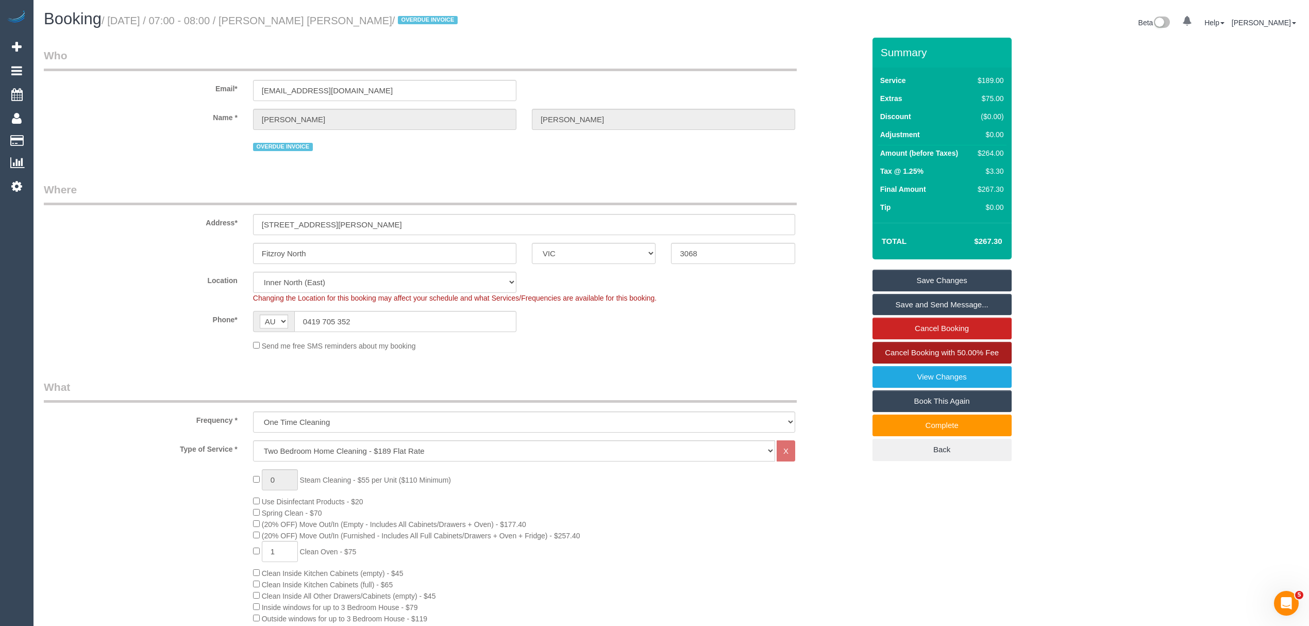
click at [931, 359] on link "Cancel Booking with 50.00% Fee" at bounding box center [941, 353] width 139 height 22
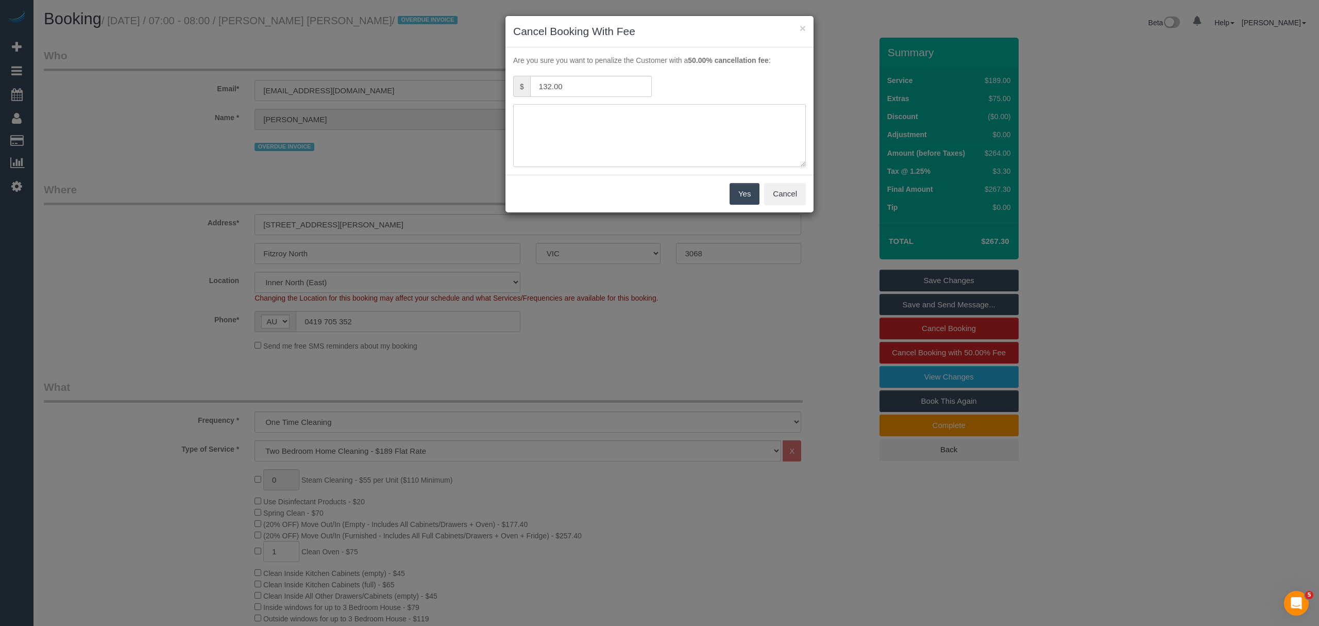
click at [577, 138] on textarea at bounding box center [659, 135] width 293 height 63
paste textarea "No access via call and txt - AA"
type textarea "No access via call and txt - AA"
click at [750, 197] on button "Yes" at bounding box center [745, 194] width 30 height 22
